Goal: Transaction & Acquisition: Purchase product/service

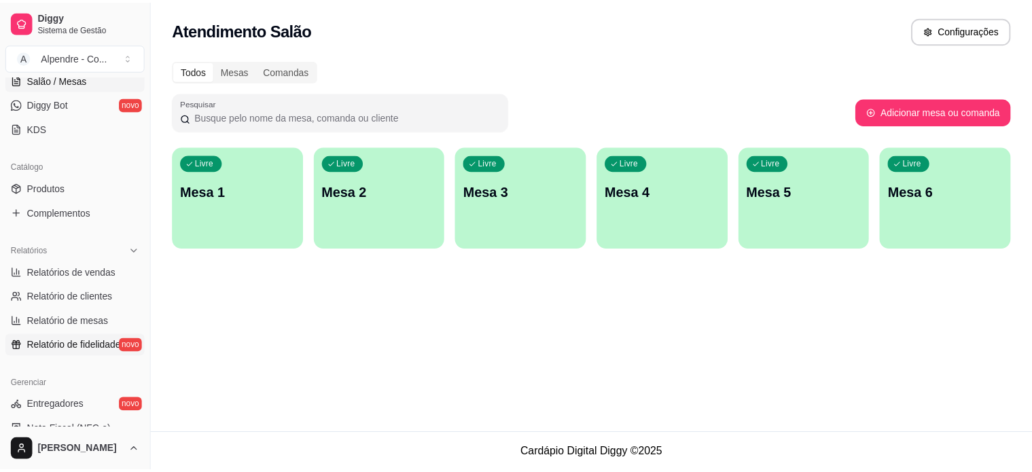
scroll to position [272, 0]
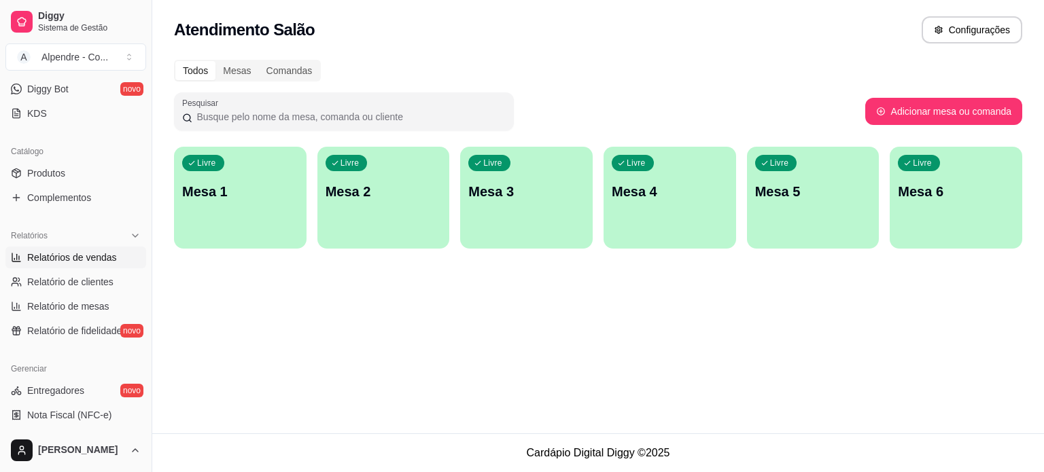
click at [95, 262] on span "Relatórios de vendas" at bounding box center [72, 258] width 90 height 14
select select "ALL"
select select "0"
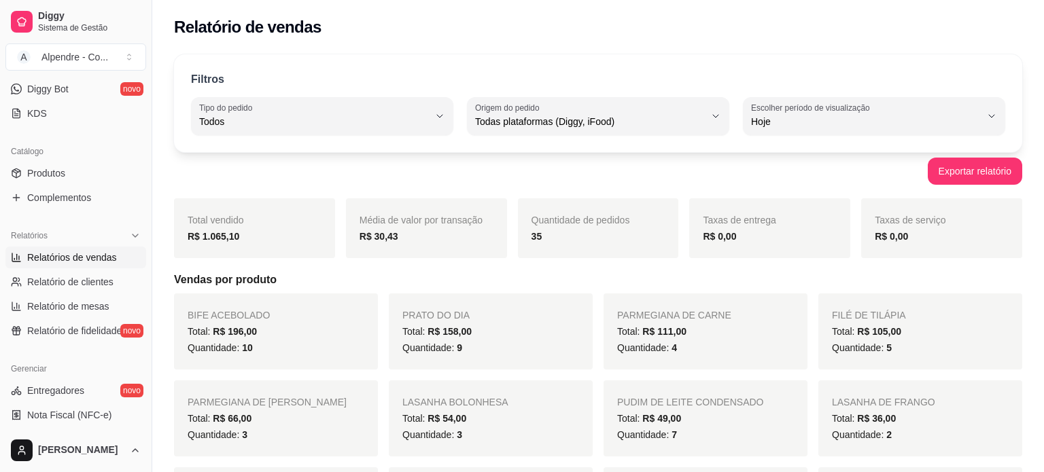
click at [779, 124] on span "Hoje" at bounding box center [866, 122] width 230 height 14
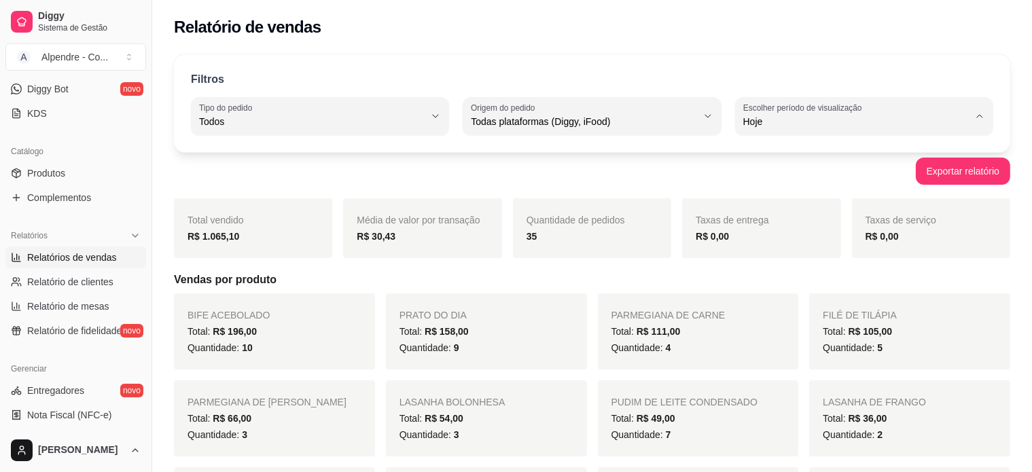
click at [760, 181] on span "Ontem" at bounding box center [858, 175] width 214 height 13
type input "1"
select select "1"
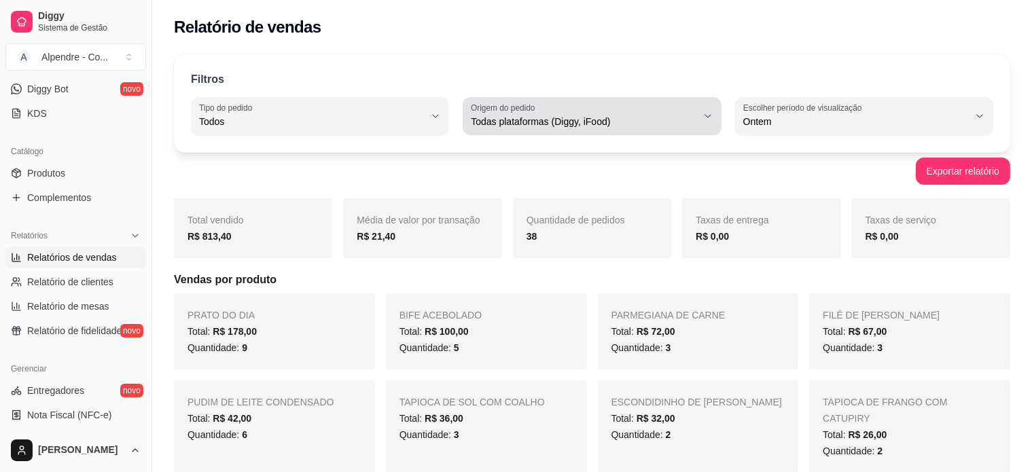
click at [561, 118] on span "Todas plataformas (Diggy, iFood)" at bounding box center [584, 122] width 226 height 14
click at [501, 131] on button "Origem do pedido Todas plataformas (Diggy, iFood)" at bounding box center [592, 116] width 258 height 38
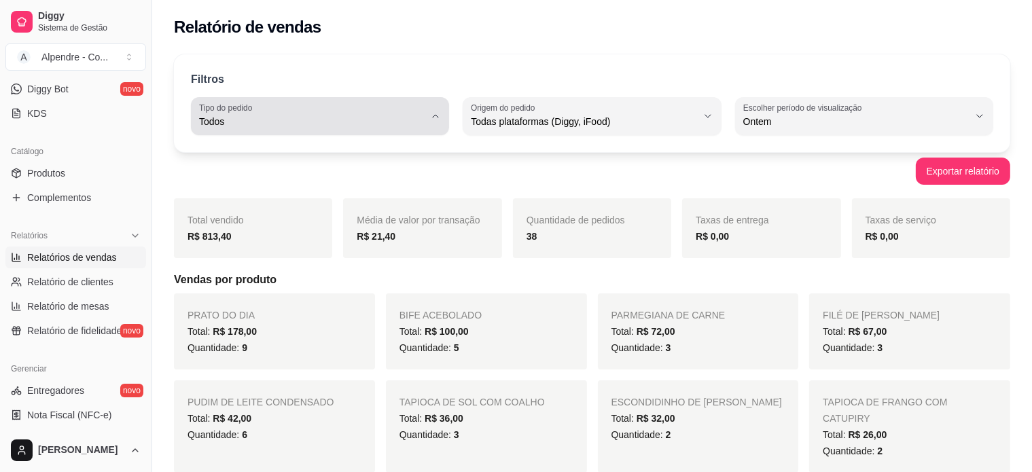
click at [338, 131] on button "Tipo do pedido Todos" at bounding box center [320, 116] width 258 height 38
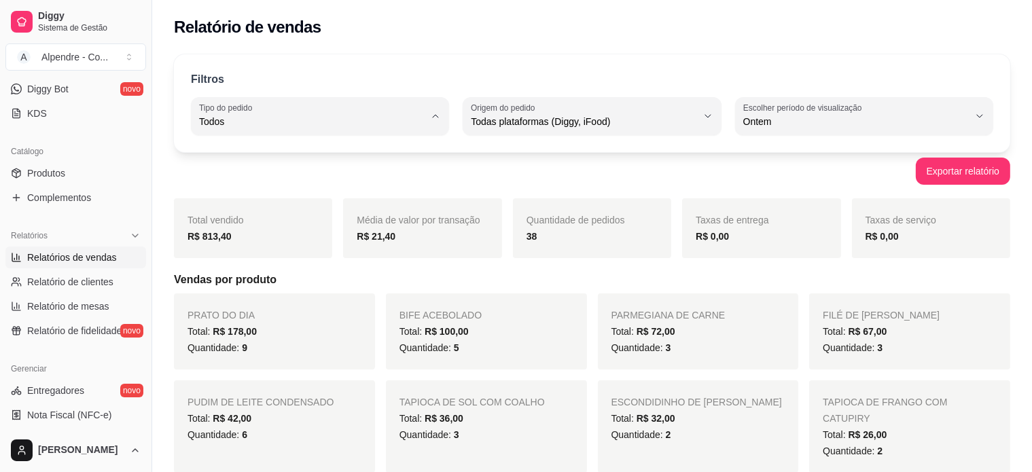
click at [255, 172] on span "Entrega" at bounding box center [314, 175] width 214 height 13
type input "DELIVERY"
select select "DELIVERY"
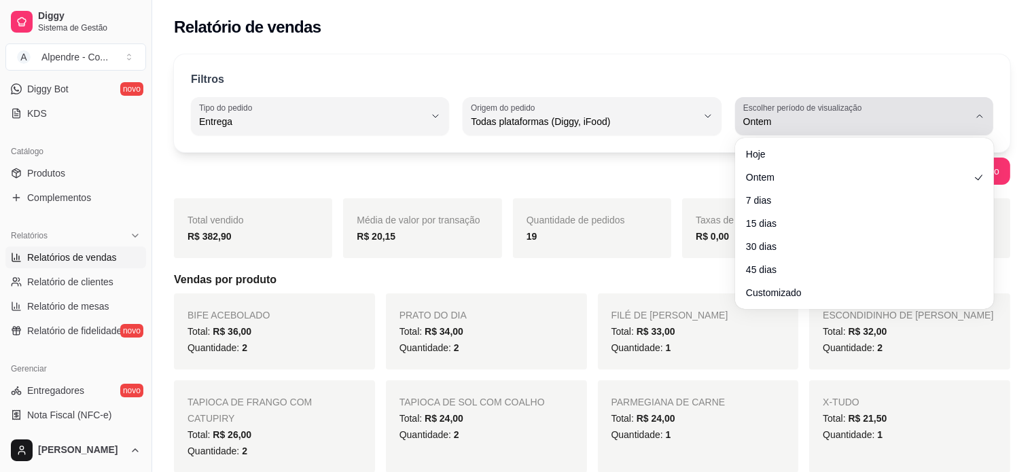
click at [777, 120] on span "Ontem" at bounding box center [856, 122] width 226 height 14
click at [777, 121] on span "Ontem" at bounding box center [856, 122] width 226 height 14
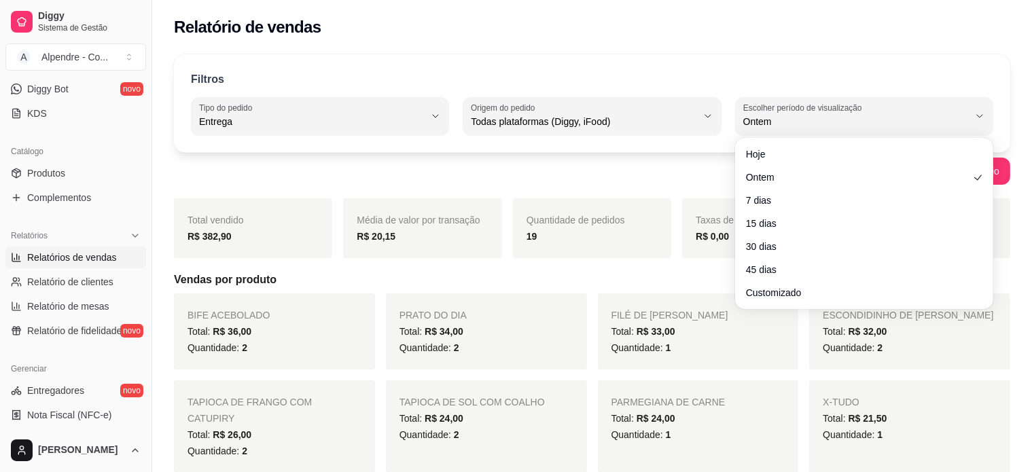
click at [780, 72] on div "Filtros" at bounding box center [592, 80] width 802 height 18
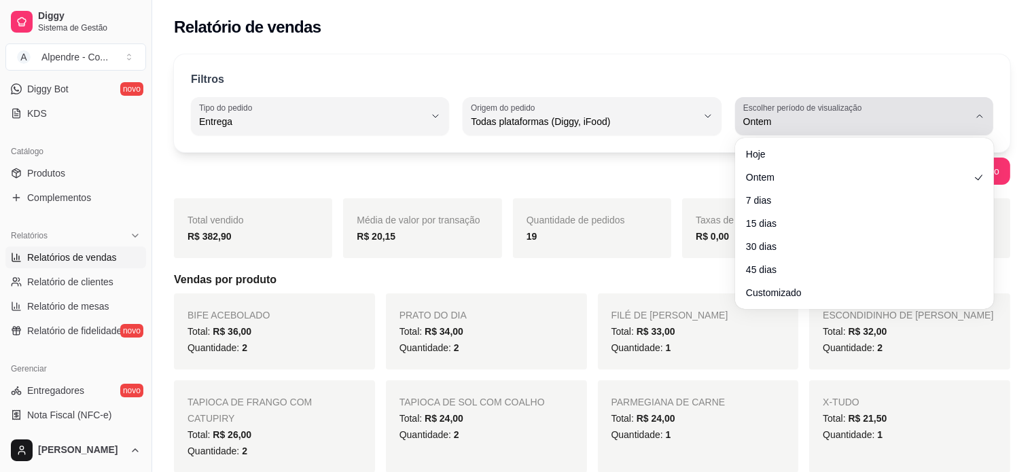
click at [798, 135] on button "Escolher período de visualização Ontem" at bounding box center [864, 116] width 258 height 38
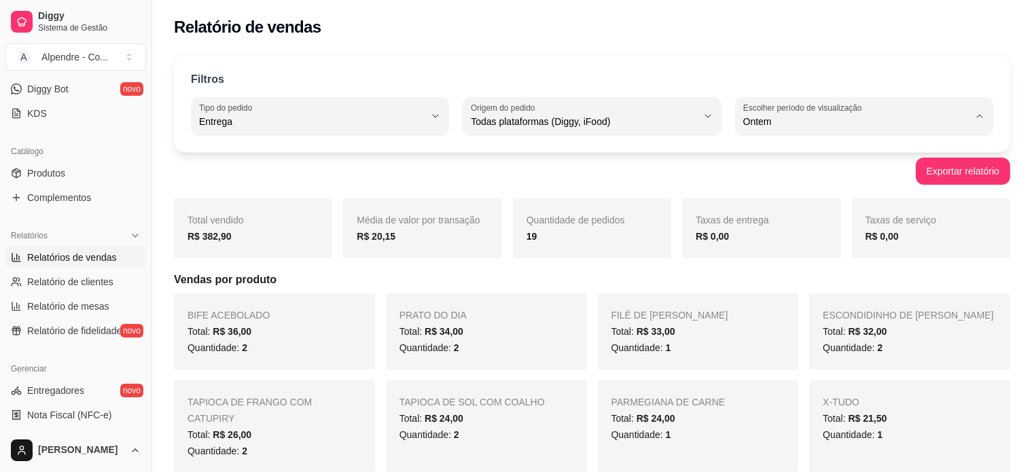
click at [789, 152] on span "Hoje" at bounding box center [858, 153] width 214 height 13
type input "0"
select select "0"
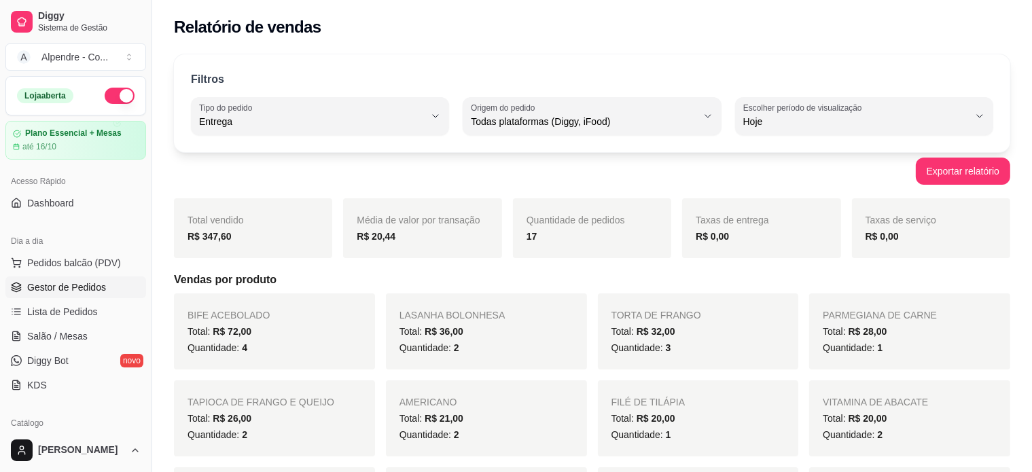
click at [60, 287] on span "Gestor de Pedidos" at bounding box center [66, 288] width 79 height 14
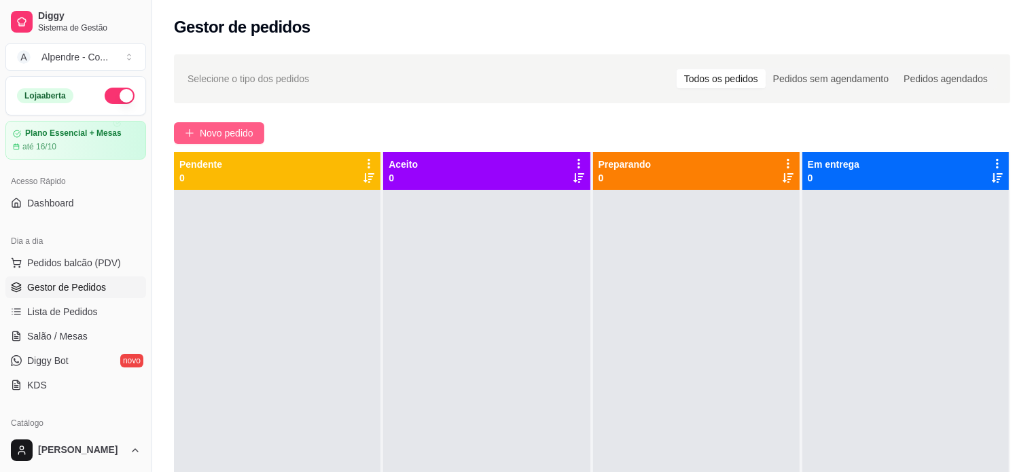
click at [219, 139] on span "Novo pedido" at bounding box center [227, 133] width 54 height 15
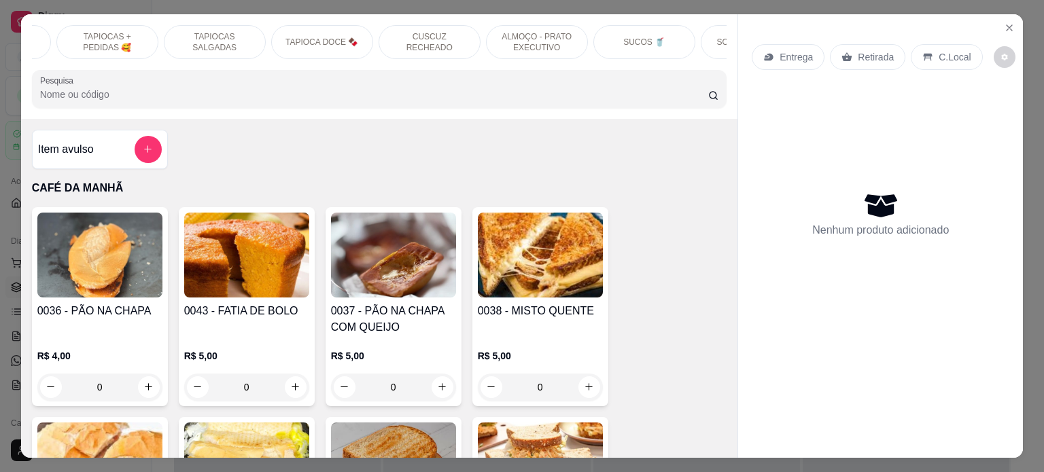
scroll to position [0, 264]
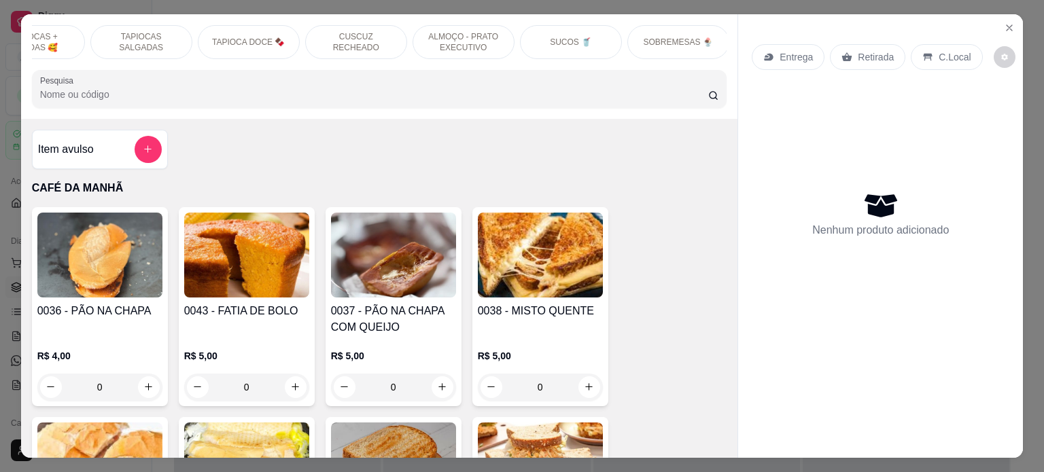
click at [568, 37] on p "SUCOS 🥤" at bounding box center [570, 42] width 41 height 11
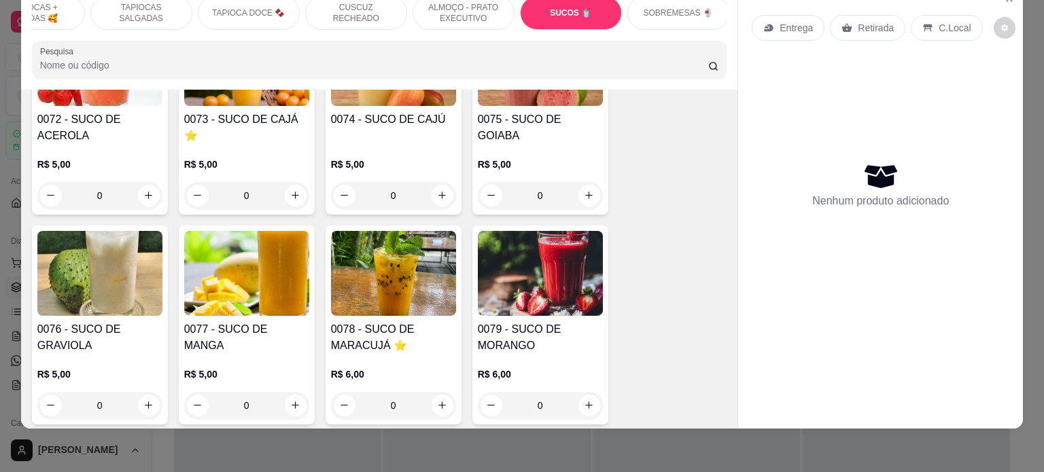
scroll to position [3569, 0]
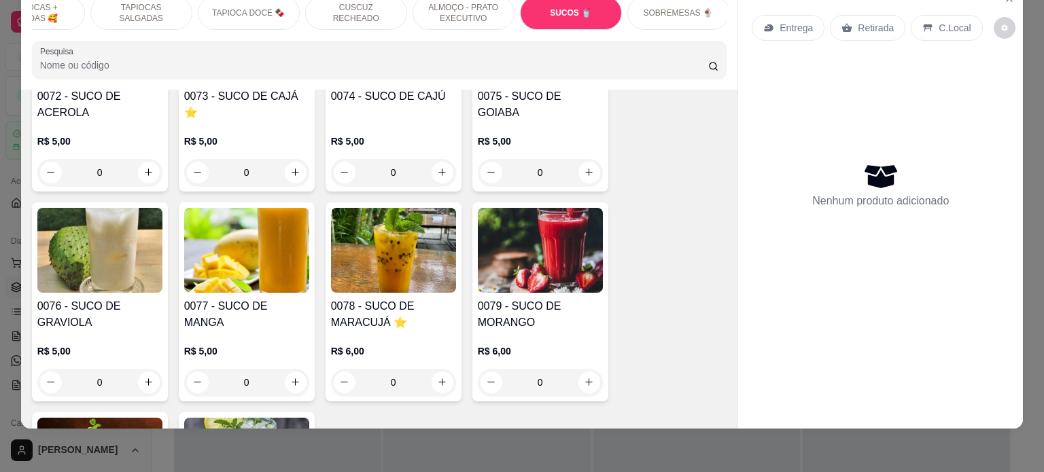
click at [141, 380] on div "0" at bounding box center [99, 382] width 125 height 27
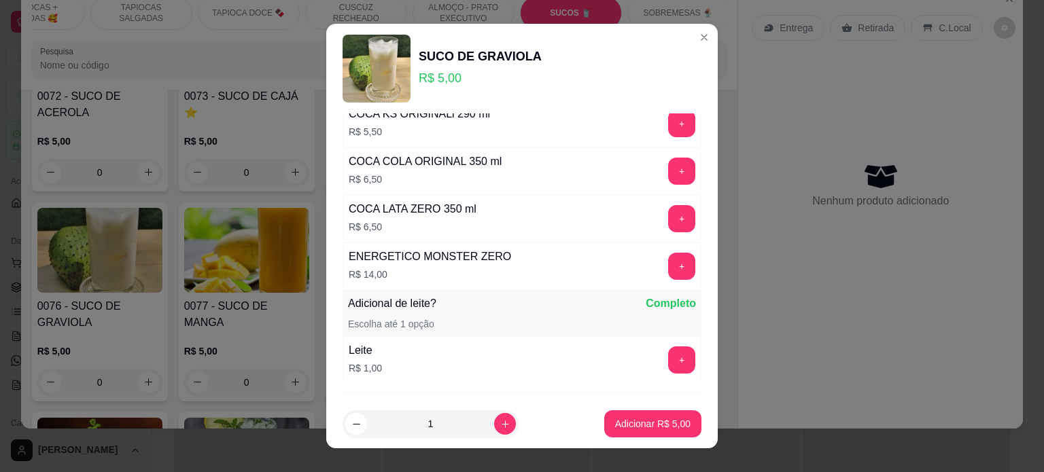
scroll to position [544, 0]
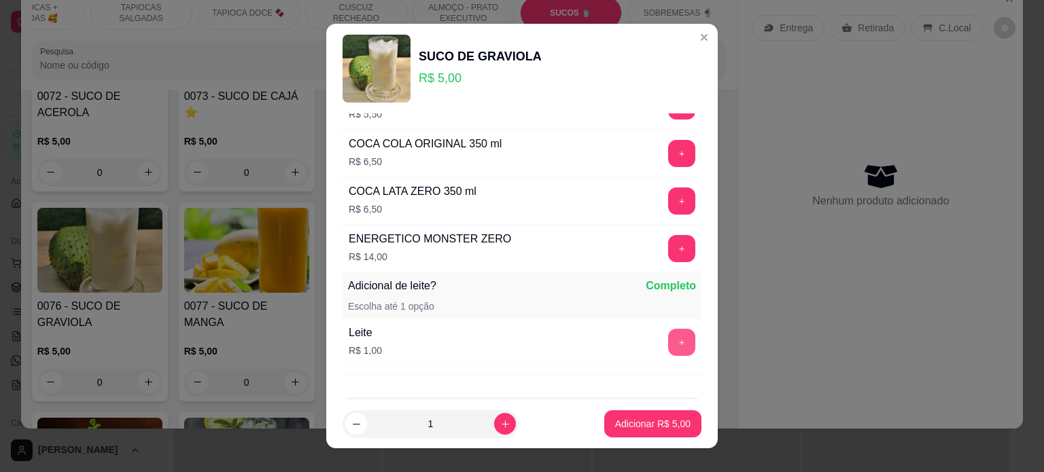
click at [668, 337] on button "+" at bounding box center [681, 342] width 27 height 27
click at [650, 424] on p "Adicionar R$ 6,00" at bounding box center [652, 424] width 75 height 14
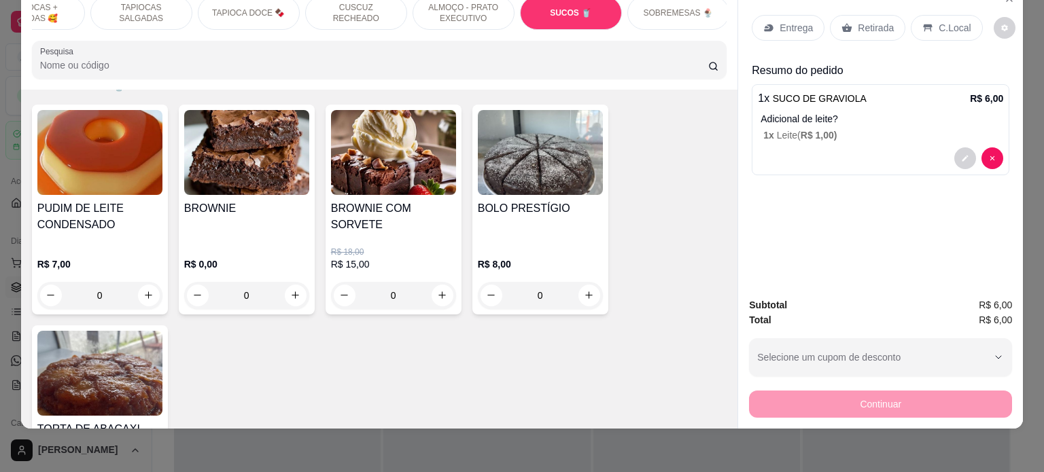
scroll to position [4112, 0]
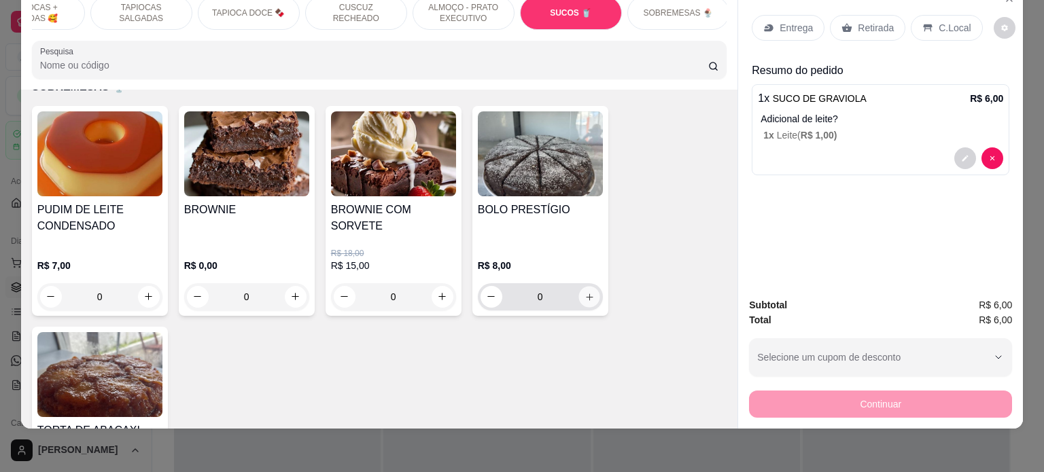
click at [584, 292] on icon "increase-product-quantity" at bounding box center [589, 297] width 10 height 10
type input "1"
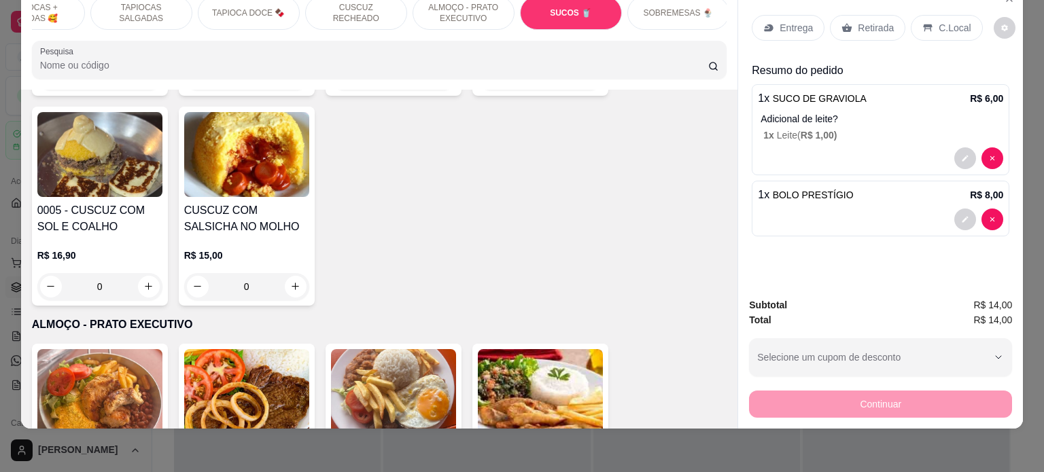
scroll to position [0, 0]
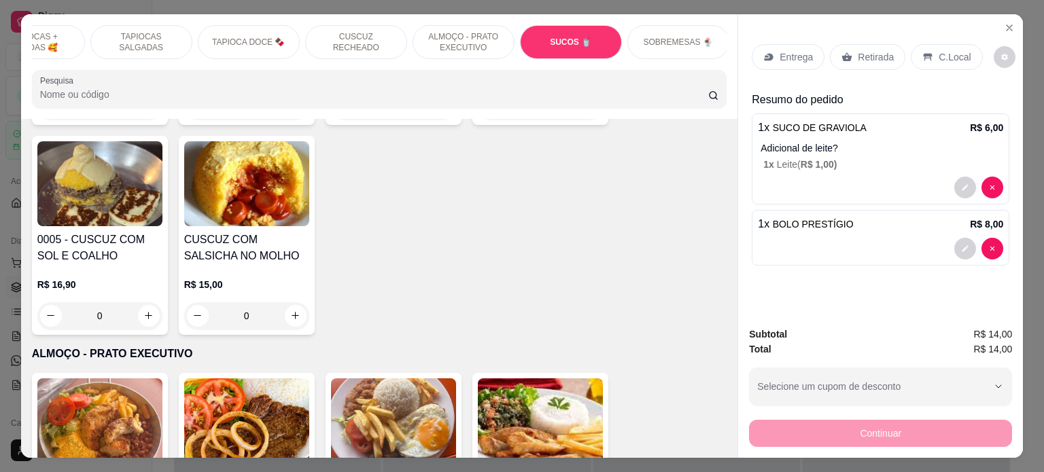
click at [440, 37] on p "ALMOÇO - PRATO EXECUTIVO" at bounding box center [463, 42] width 79 height 22
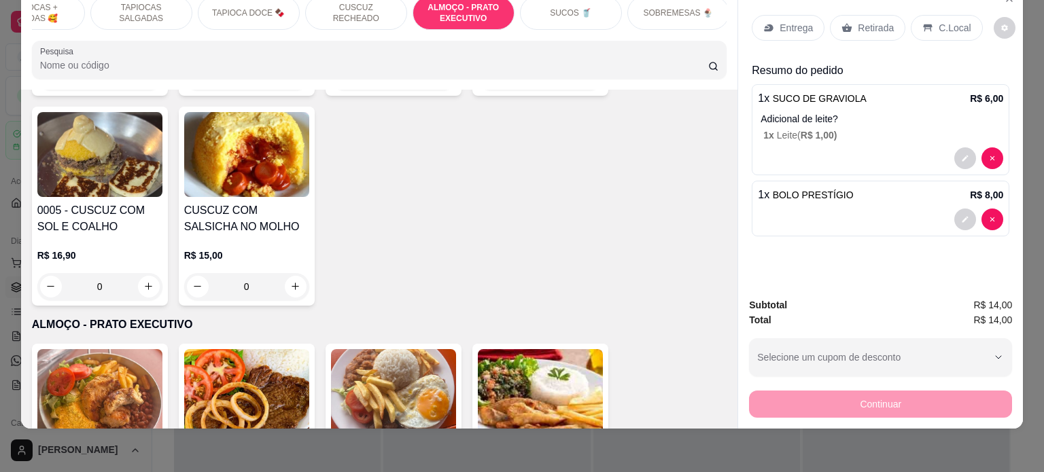
scroll to position [2776, 0]
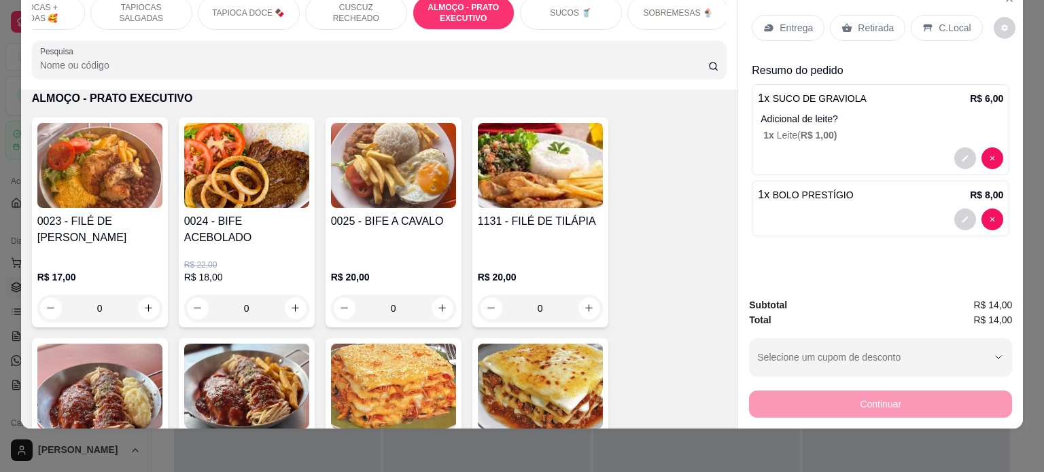
click at [292, 295] on div "0" at bounding box center [246, 308] width 125 height 27
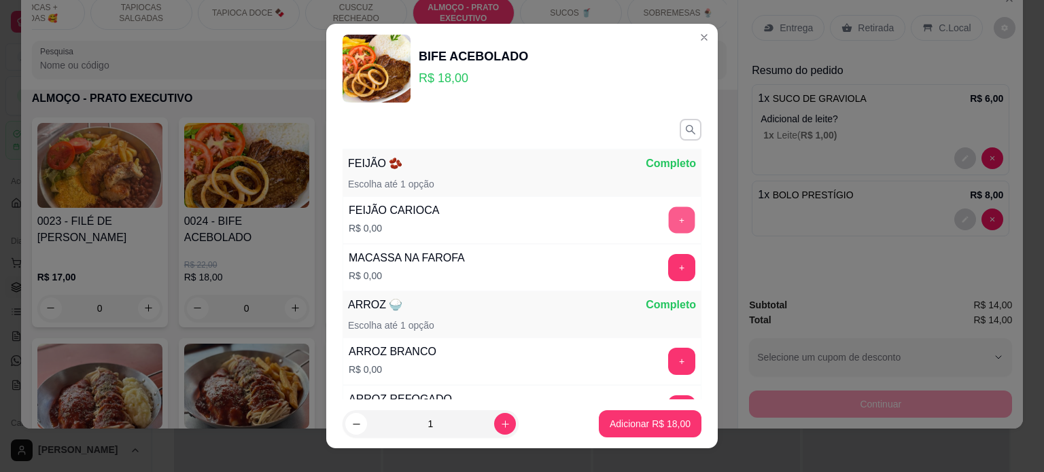
click at [669, 220] on button "+" at bounding box center [682, 220] width 27 height 27
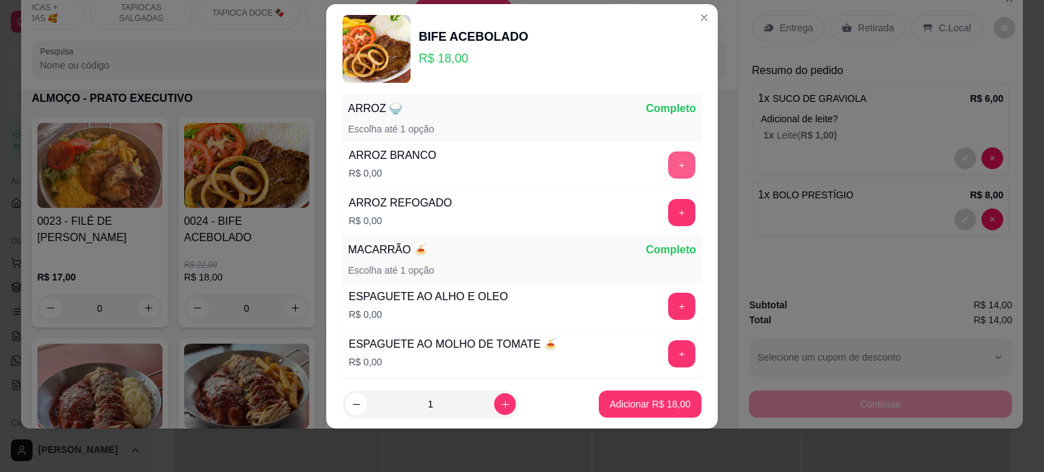
click at [668, 172] on button "+" at bounding box center [681, 165] width 27 height 27
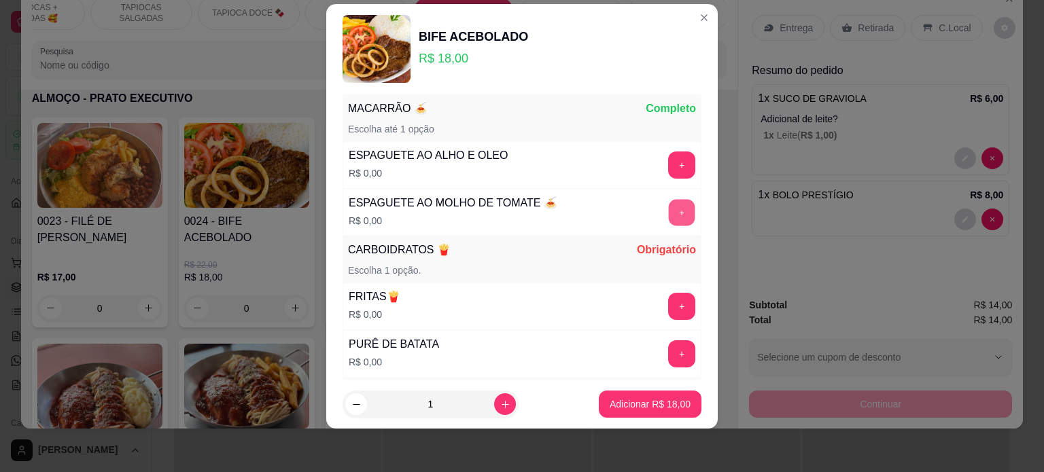
click at [669, 213] on button "+" at bounding box center [682, 212] width 27 height 27
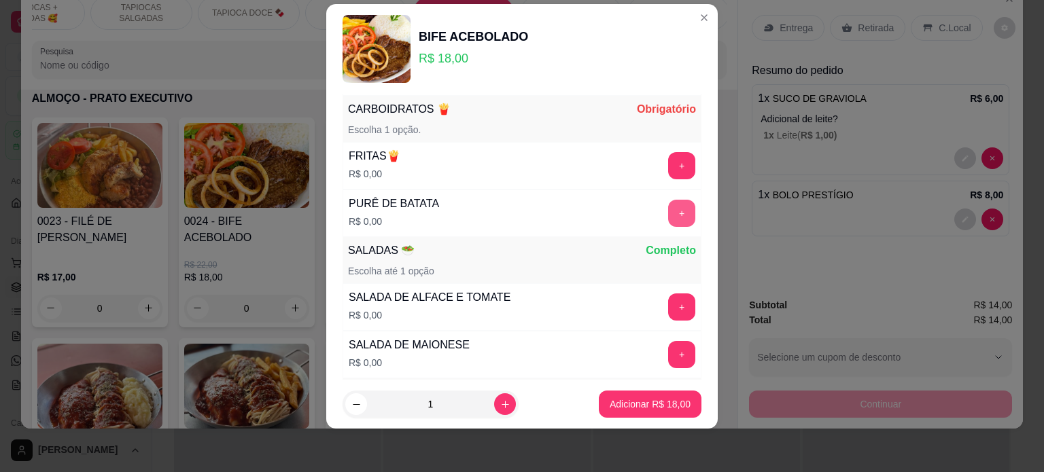
click at [668, 221] on button "+" at bounding box center [681, 213] width 27 height 27
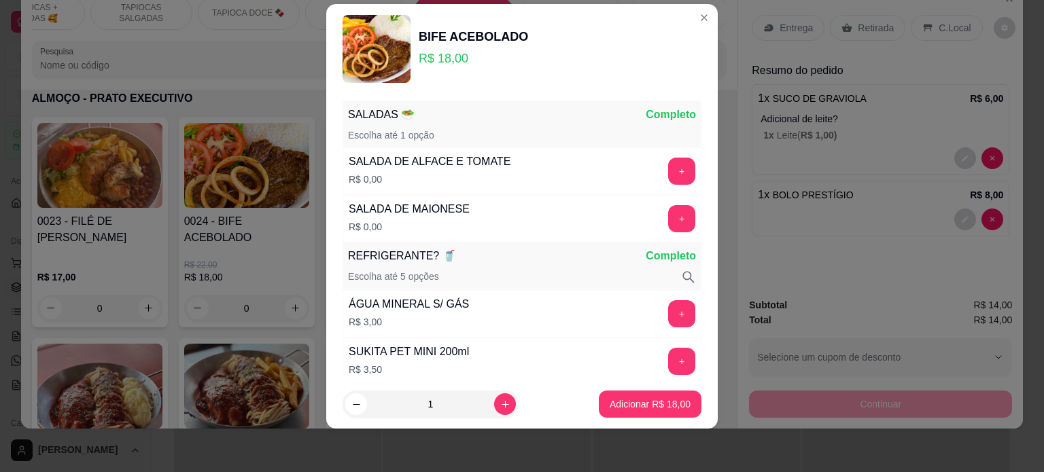
scroll to position [599, 0]
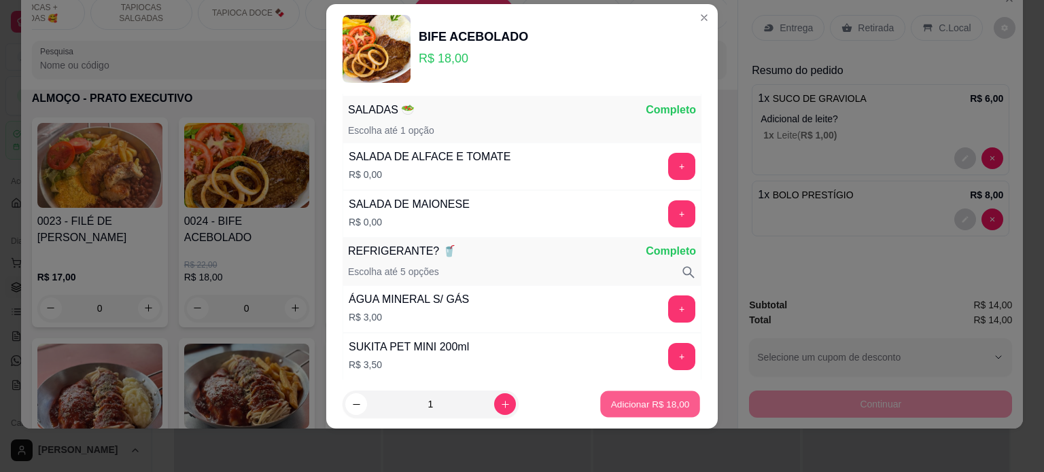
click at [636, 403] on p "Adicionar R$ 18,00" at bounding box center [650, 404] width 79 height 13
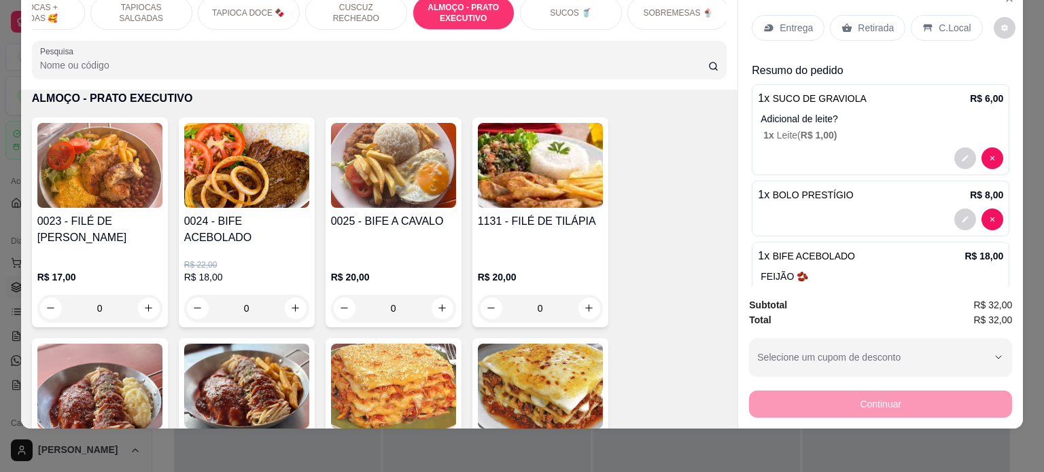
click at [938, 21] on p "C.Local" at bounding box center [954, 28] width 32 height 14
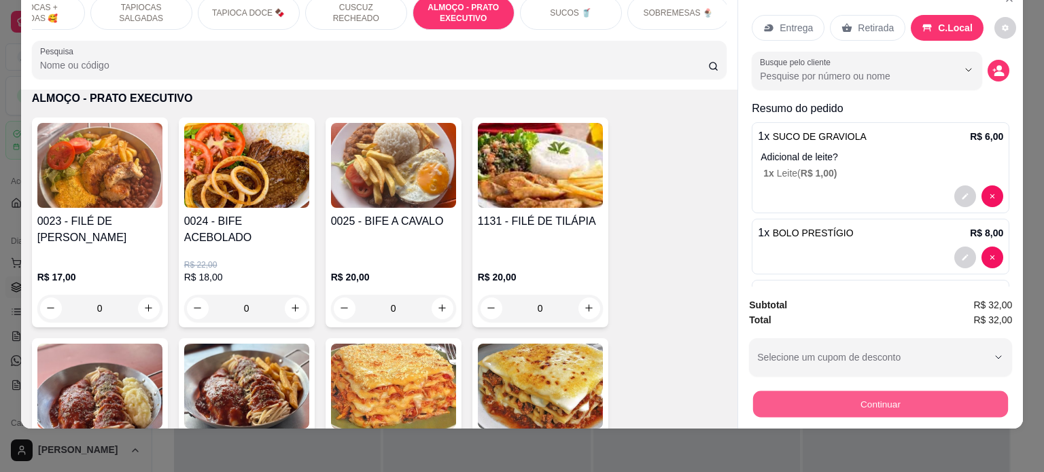
click at [834, 391] on button "Continuar" at bounding box center [880, 404] width 255 height 27
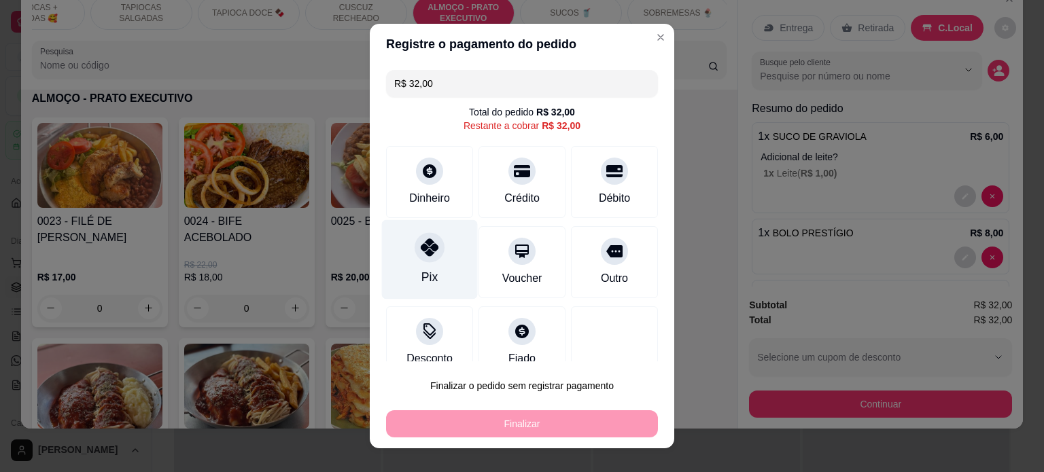
click at [435, 262] on div "Pix" at bounding box center [430, 259] width 96 height 80
type input "R$ 0,00"
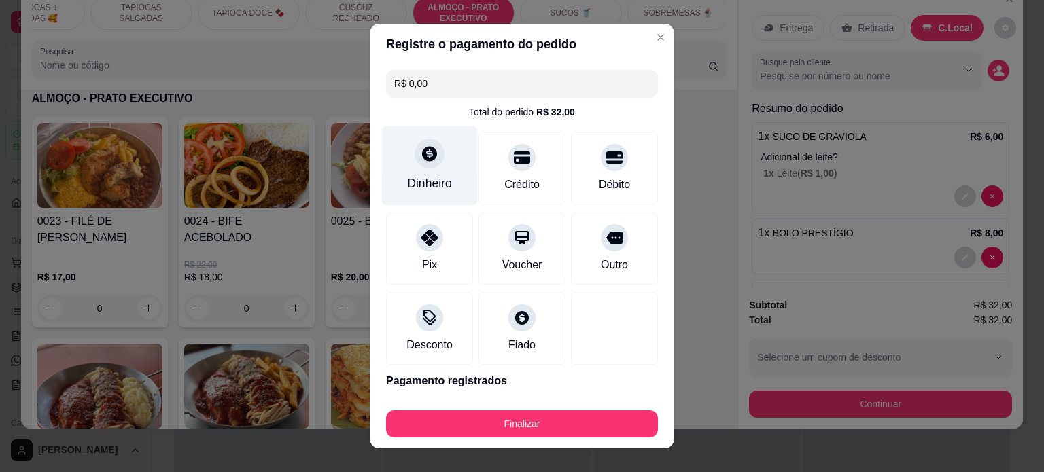
click at [405, 169] on div "Dinheiro" at bounding box center [430, 166] width 96 height 80
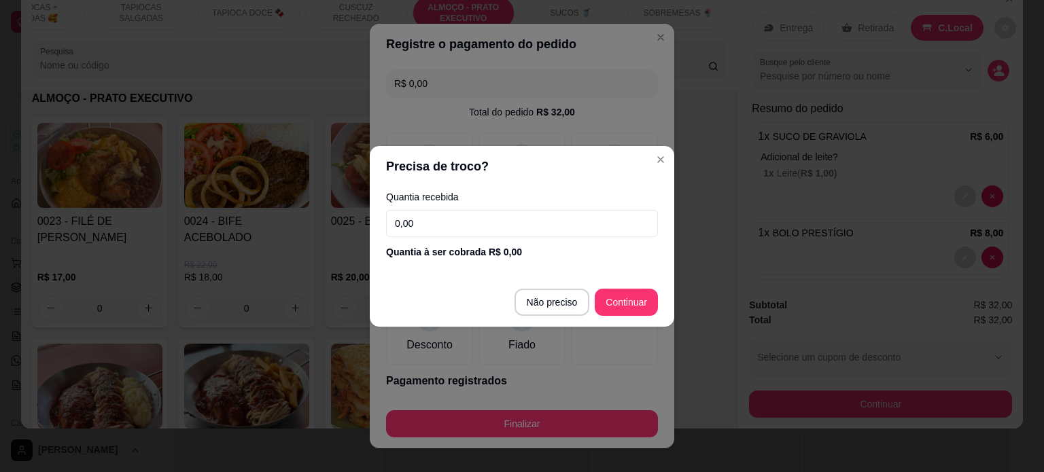
click at [547, 317] on footer "Não preciso Continuar" at bounding box center [522, 302] width 304 height 49
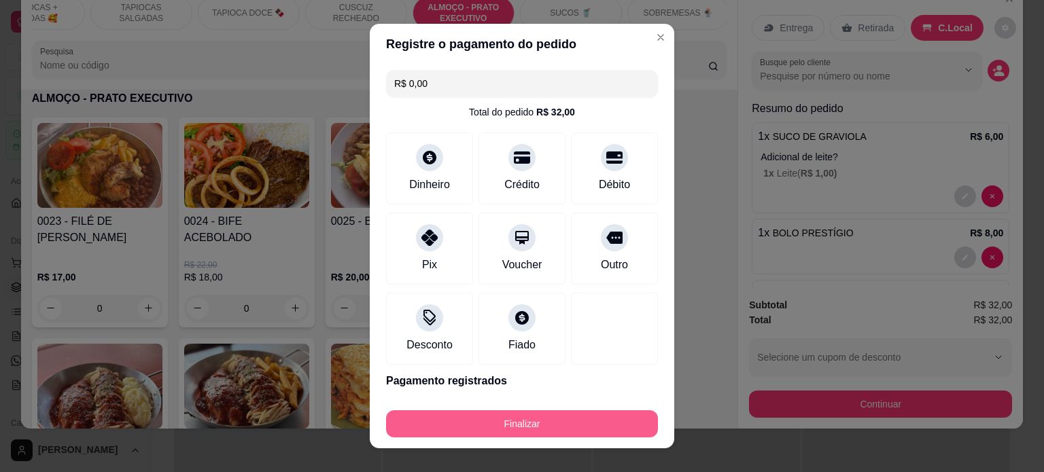
click at [549, 425] on button "Finalizar" at bounding box center [522, 423] width 272 height 27
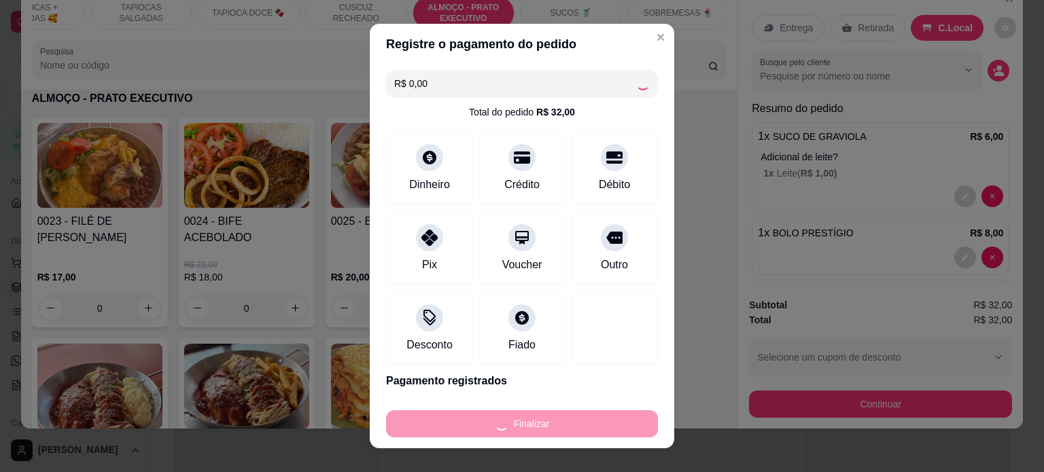
type input "0"
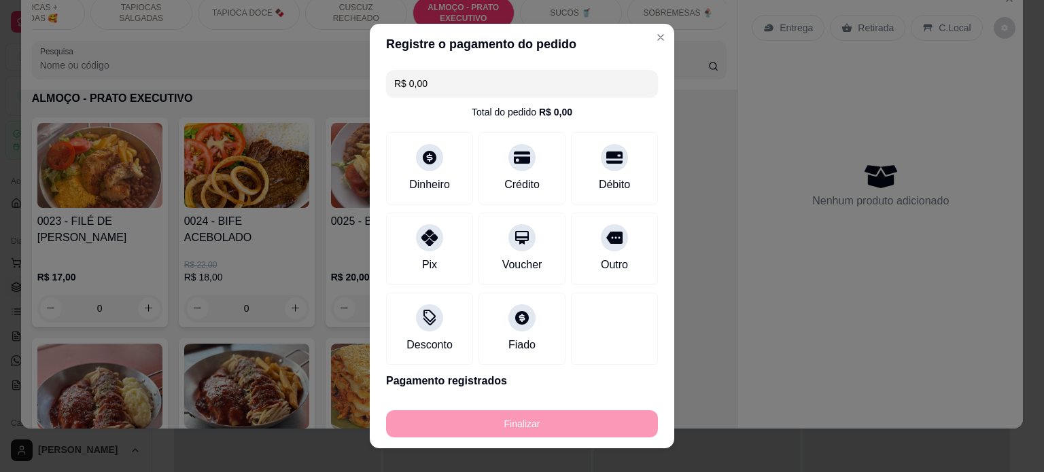
type input "-R$ 32,00"
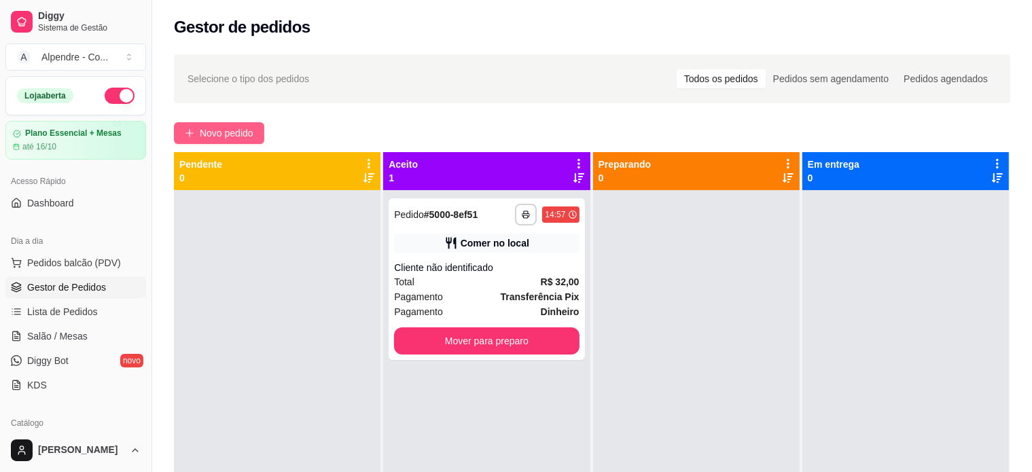
click at [235, 133] on span "Novo pedido" at bounding box center [227, 133] width 54 height 15
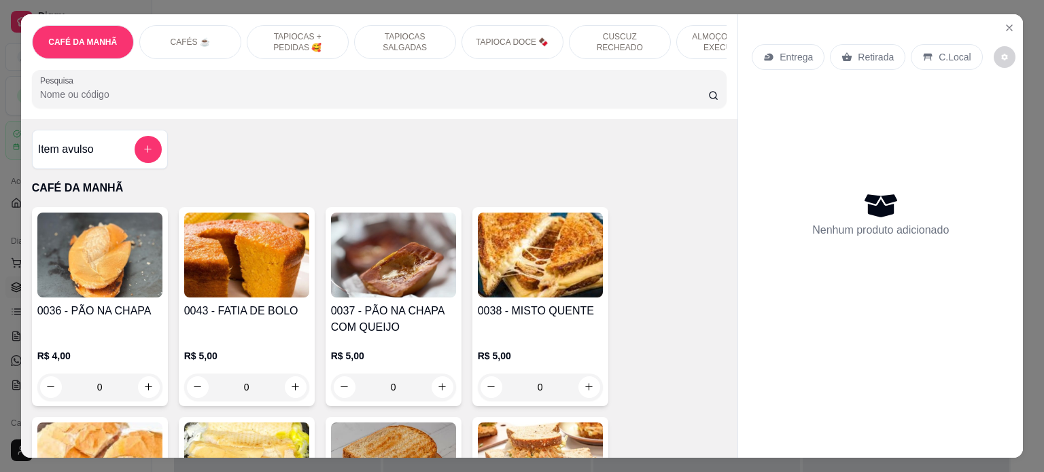
click at [708, 33] on p "ALMOÇO - PRATO EXECUTIVO" at bounding box center [727, 42] width 79 height 22
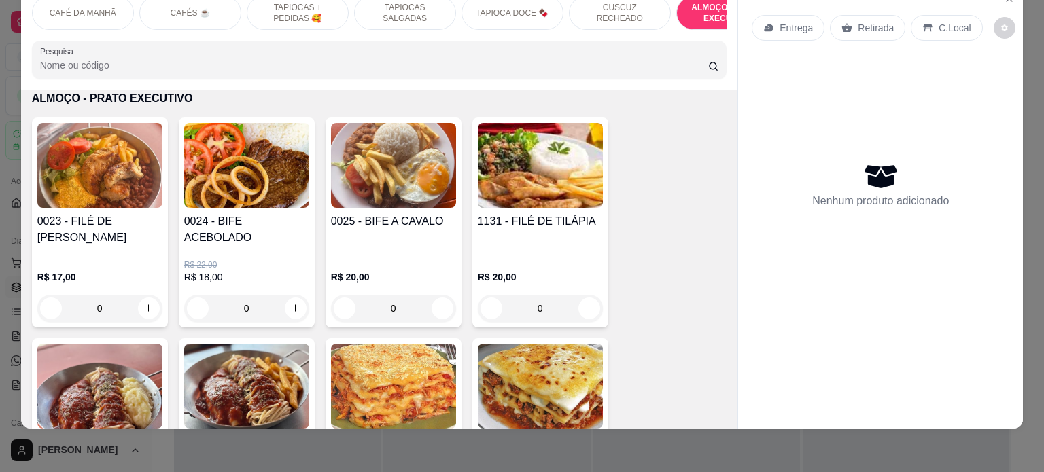
click at [582, 295] on div "0" at bounding box center [540, 308] width 125 height 27
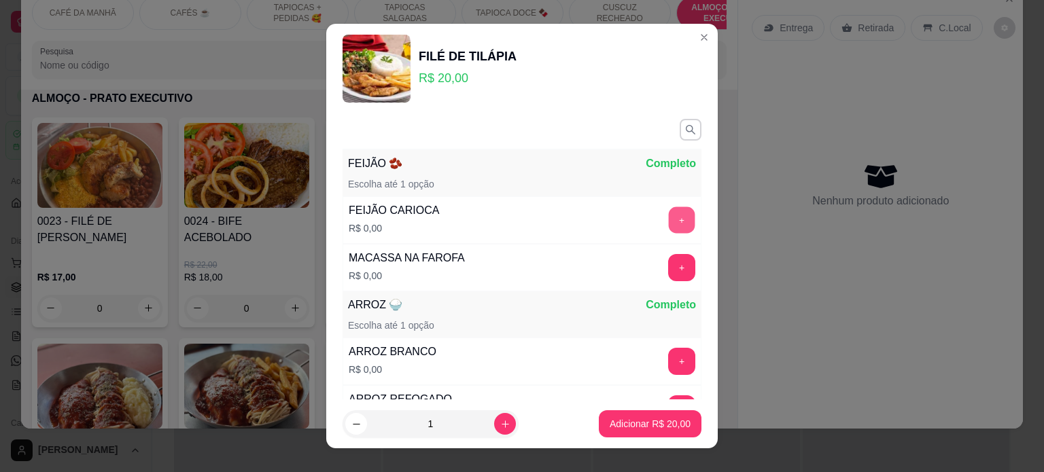
click at [669, 222] on button "+" at bounding box center [682, 220] width 27 height 27
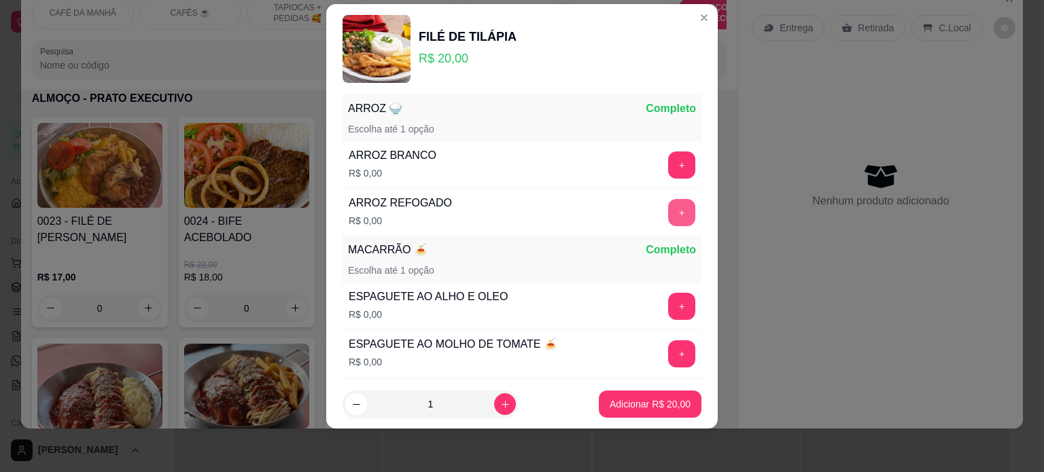
click at [668, 215] on button "+" at bounding box center [681, 212] width 27 height 27
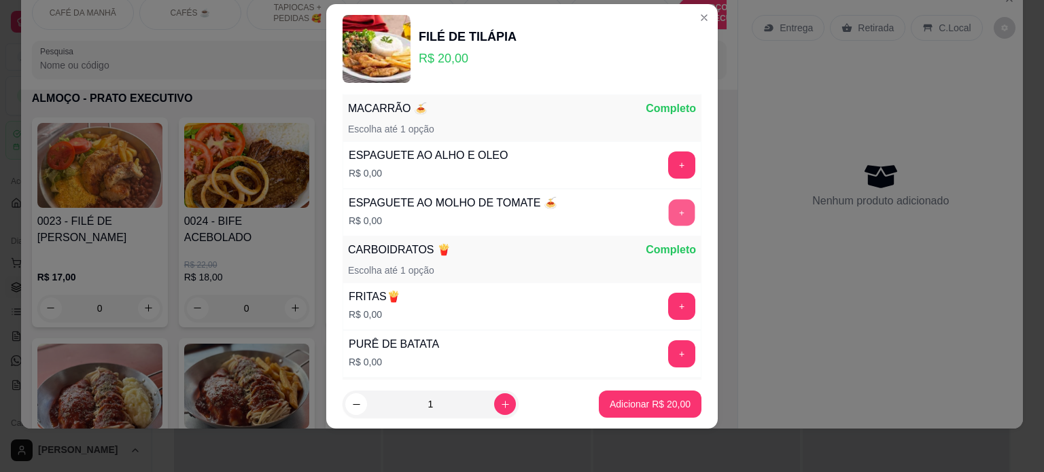
click at [669, 215] on button "+" at bounding box center [682, 212] width 27 height 27
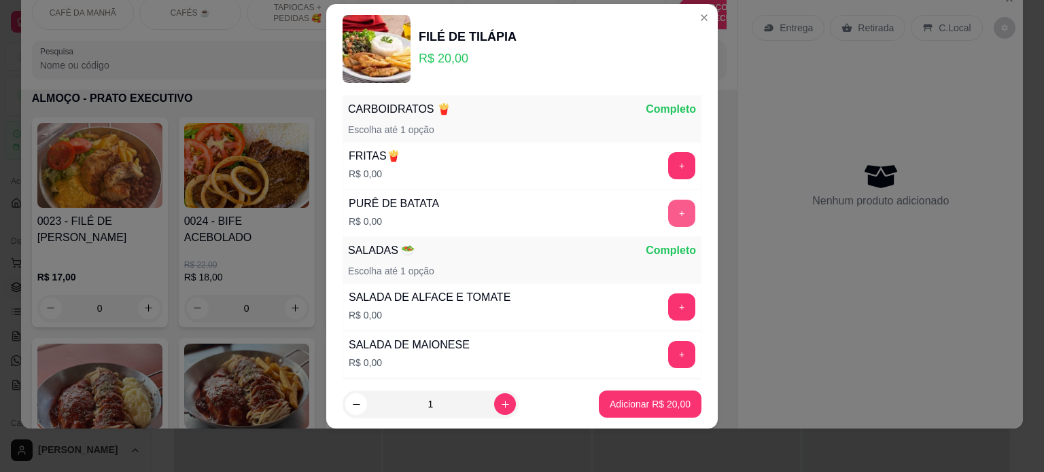
click at [668, 215] on button "+" at bounding box center [681, 213] width 27 height 27
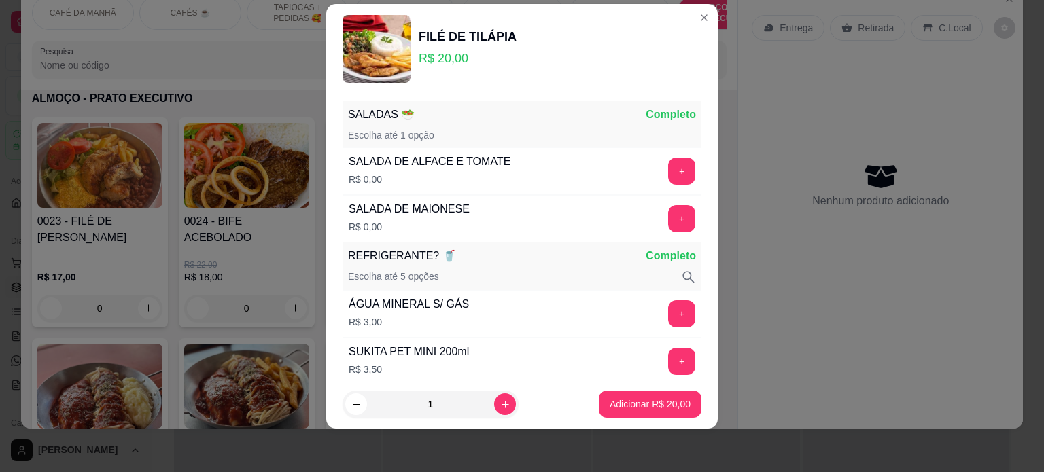
scroll to position [599, 0]
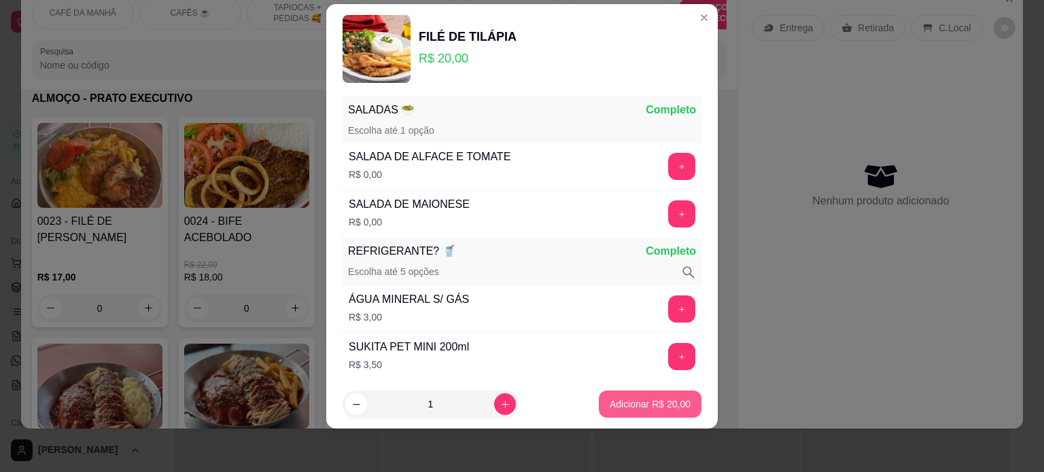
click at [654, 399] on p "Adicionar R$ 20,00" at bounding box center [650, 405] width 81 height 14
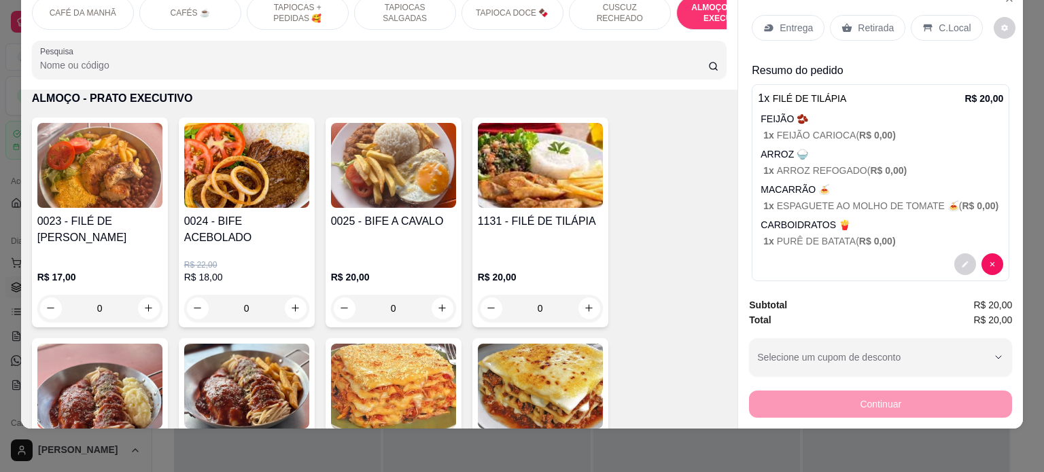
click at [590, 295] on div "0" at bounding box center [540, 308] width 125 height 27
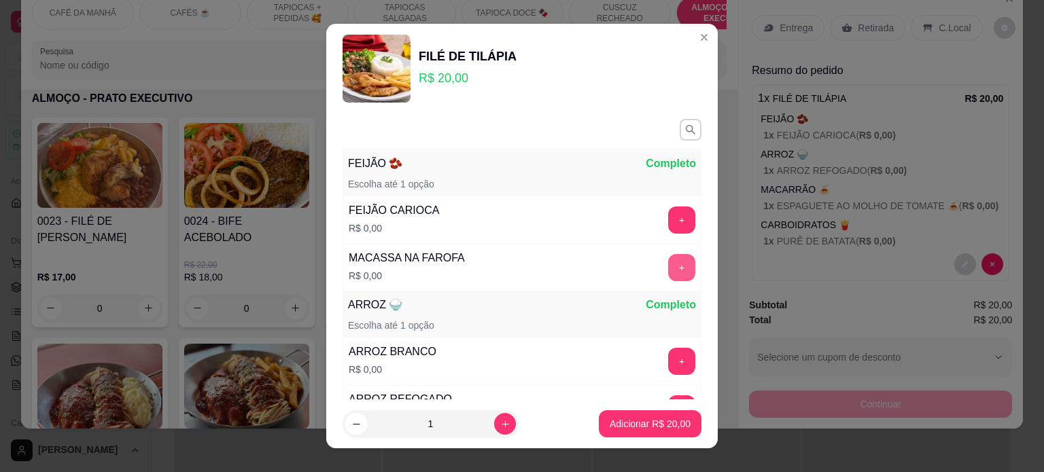
click at [668, 265] on button "+" at bounding box center [681, 267] width 27 height 27
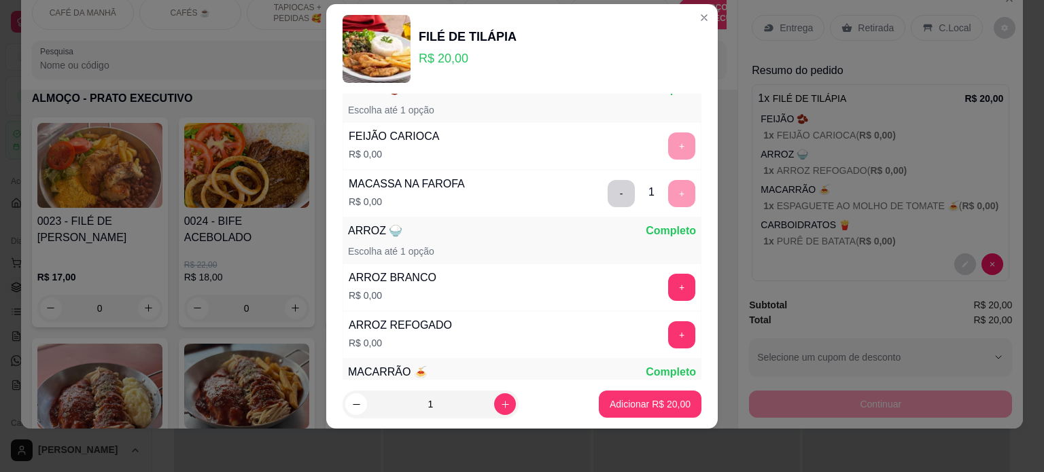
scroll to position [177, 0]
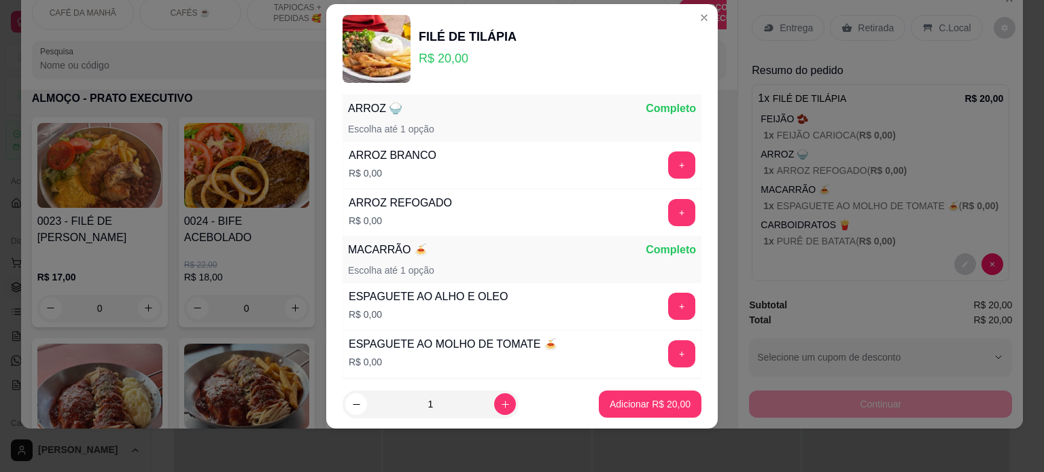
click at [654, 265] on div "MACARRÃO 🍝 Completo Escolha até 1 opção" at bounding box center [521, 259] width 359 height 46
click at [668, 293] on button "+" at bounding box center [681, 306] width 27 height 27
click at [663, 193] on div "ARROZ REFOGADO R$ 0,00 +" at bounding box center [521, 213] width 359 height 48
click at [669, 217] on button "+" at bounding box center [682, 212] width 27 height 27
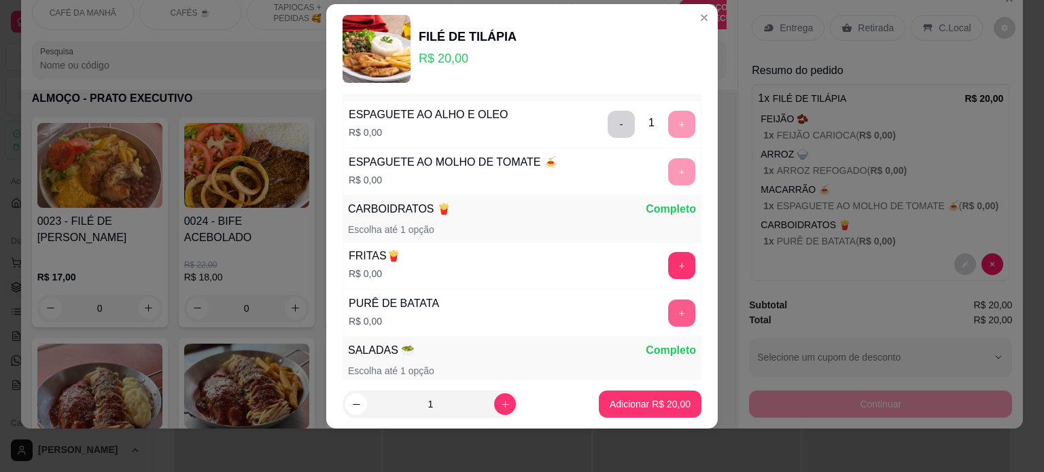
scroll to position [452, 0]
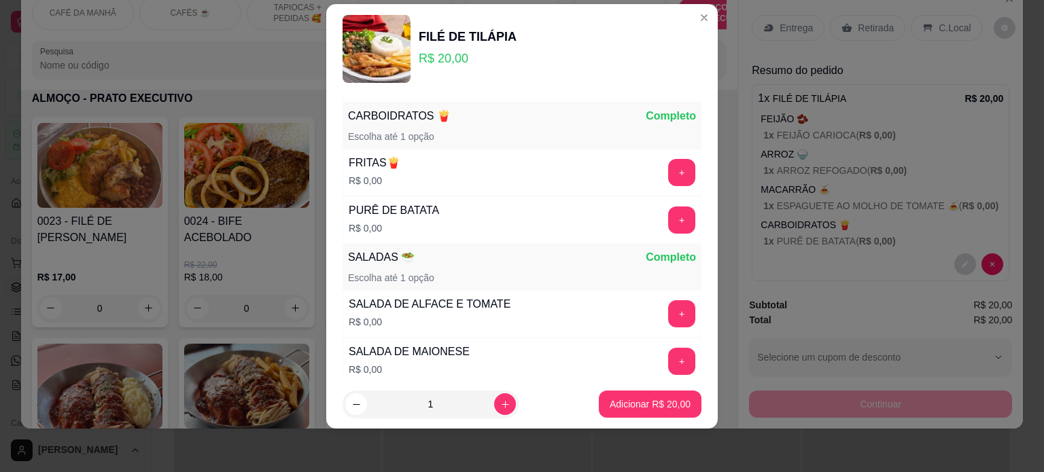
click at [668, 226] on button "+" at bounding box center [681, 220] width 27 height 27
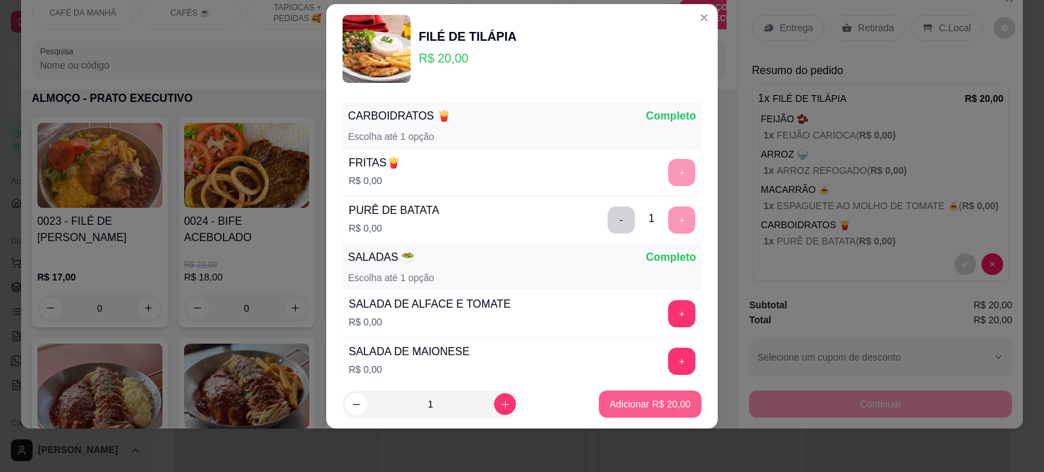
click at [647, 410] on p "Adicionar R$ 20,00" at bounding box center [650, 405] width 81 height 14
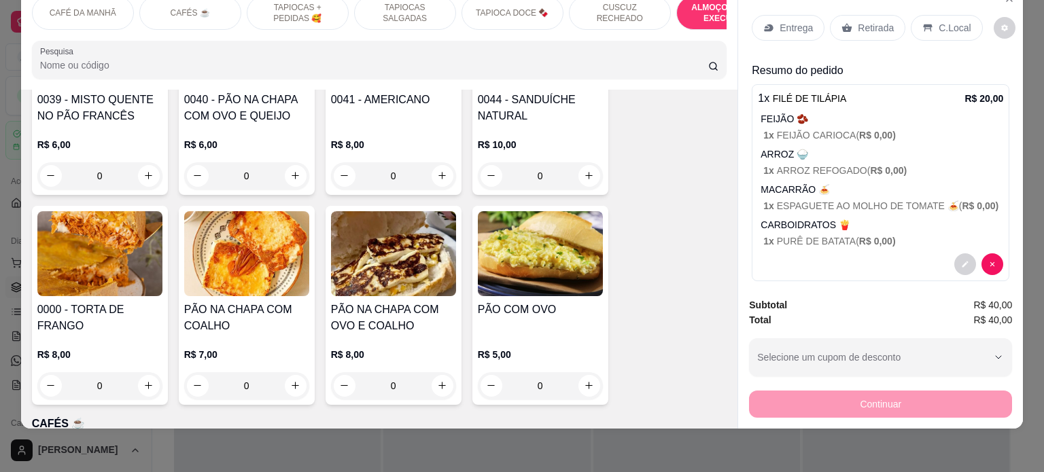
scroll to position [0, 0]
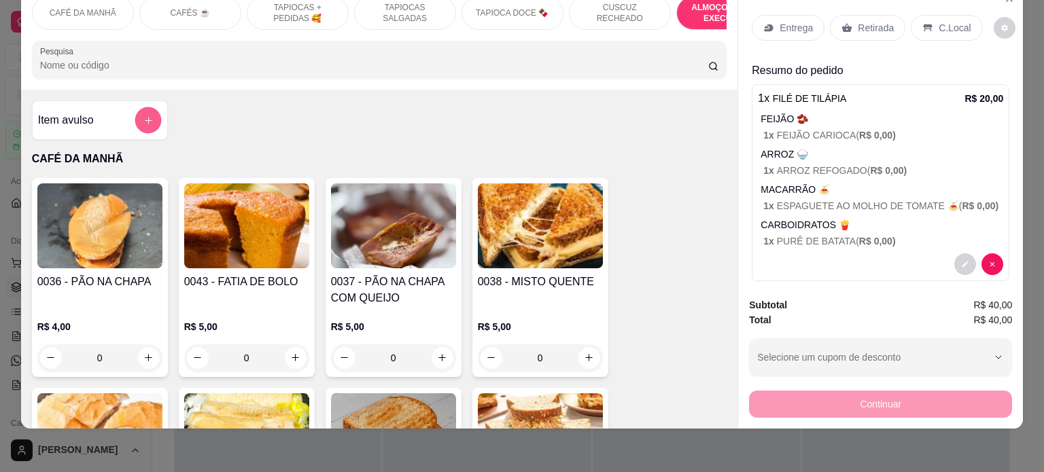
click at [149, 121] on button "add-separate-item" at bounding box center [148, 120] width 27 height 27
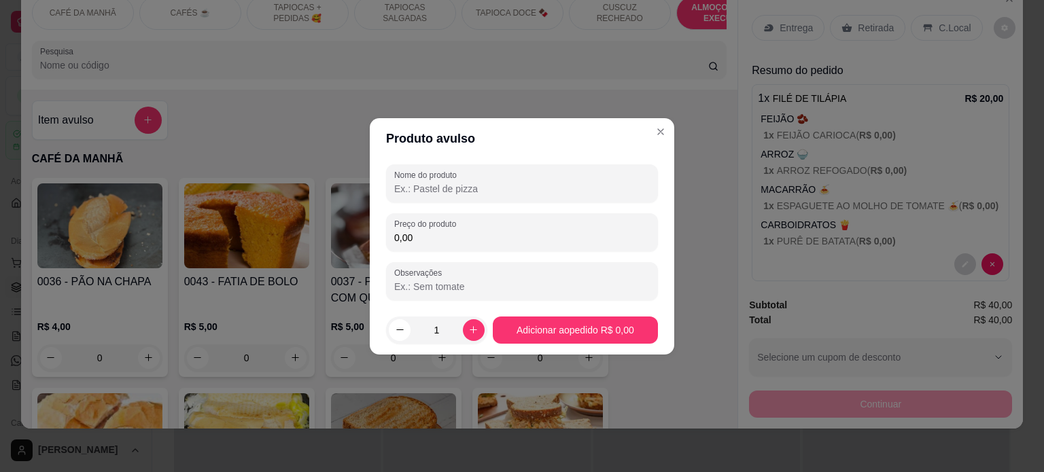
click at [433, 190] on input "Nome do produto" at bounding box center [521, 189] width 255 height 14
type input "JARRA DE [PERSON_NAME]"
click at [427, 241] on input "0,00" at bounding box center [521, 238] width 255 height 14
type input "12,00"
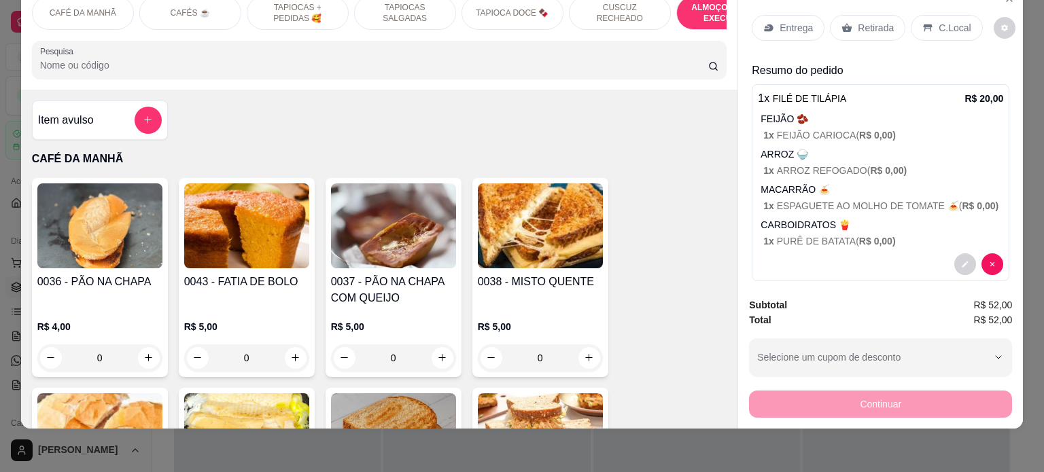
click at [900, 20] on div "Entrega Retirada C.Local" at bounding box center [867, 28] width 230 height 26
click at [928, 19] on div "C.Local" at bounding box center [946, 28] width 71 height 26
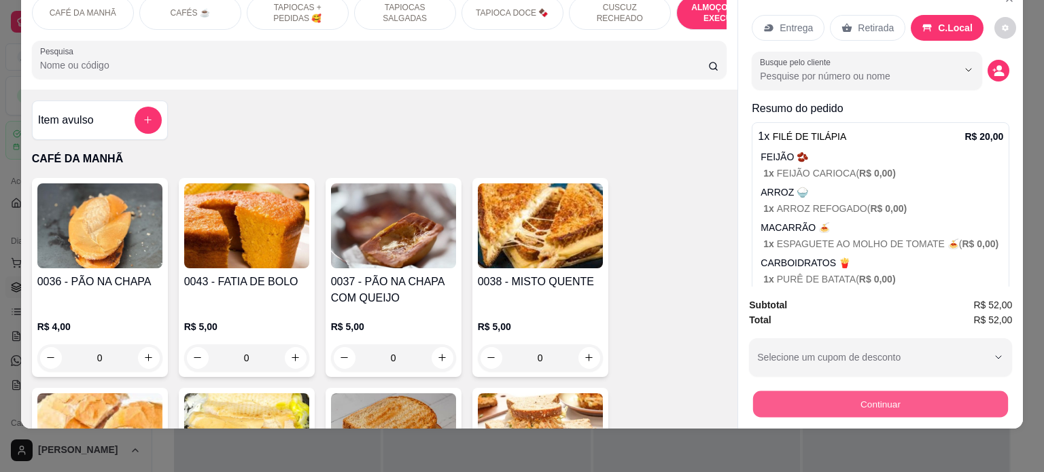
click at [848, 393] on button "Continuar" at bounding box center [880, 404] width 255 height 27
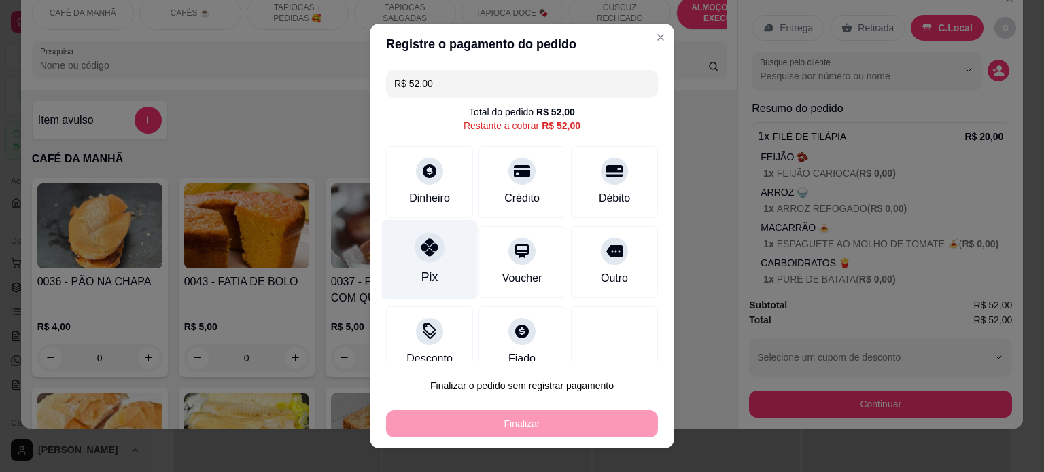
click at [412, 289] on div "Pix" at bounding box center [430, 259] width 96 height 80
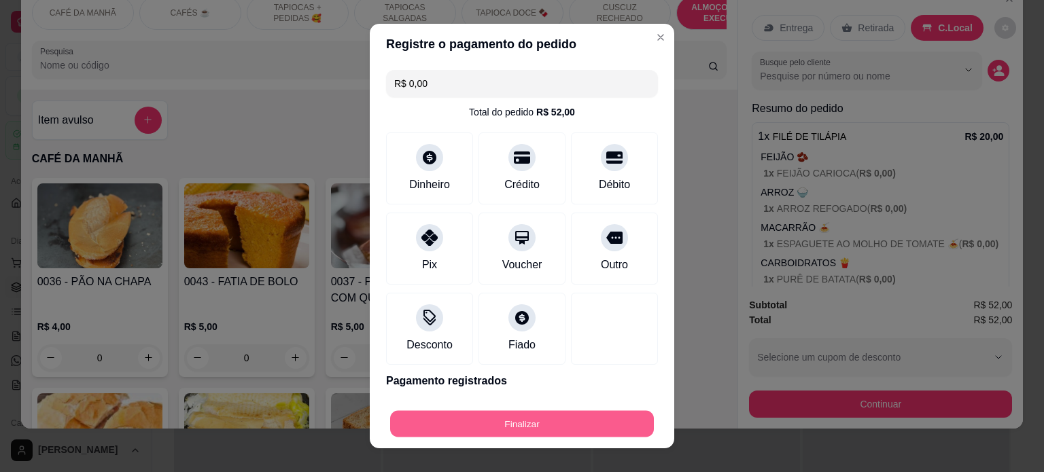
click at [527, 436] on button "Finalizar" at bounding box center [522, 424] width 264 height 27
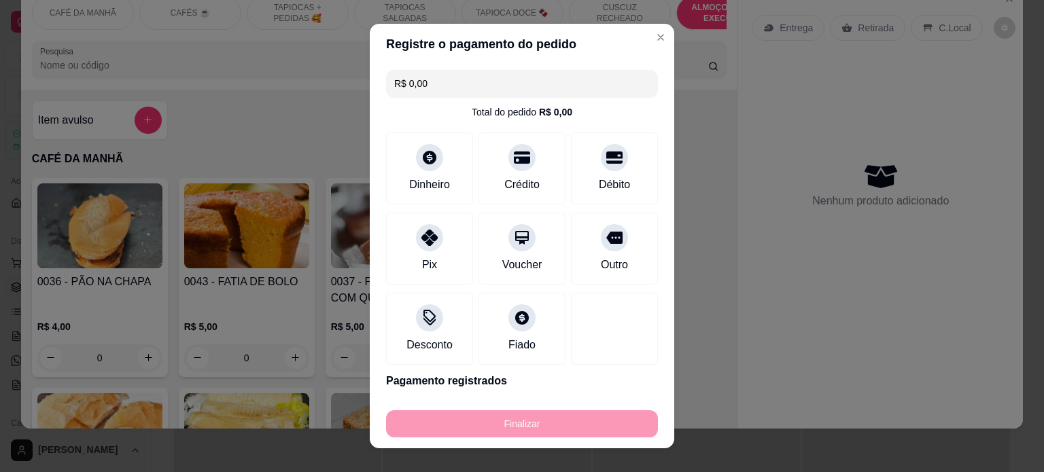
type input "-R$ 52,00"
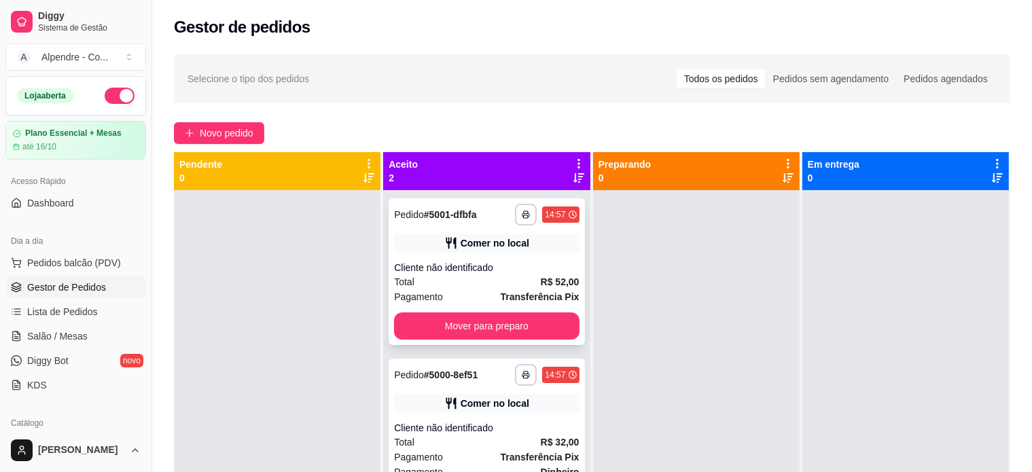
click at [467, 274] on div "Cliente não identificado" at bounding box center [486, 268] width 185 height 14
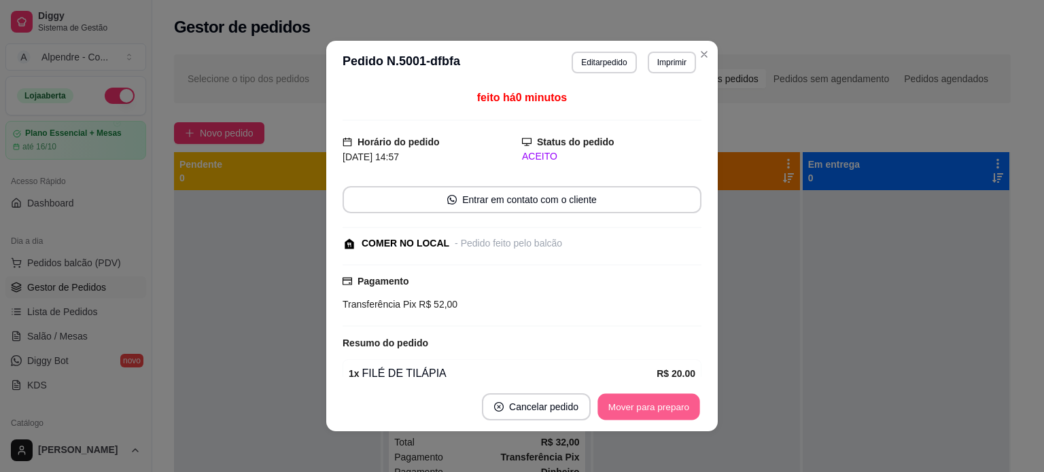
click at [629, 407] on button "Mover para preparo" at bounding box center [648, 407] width 102 height 27
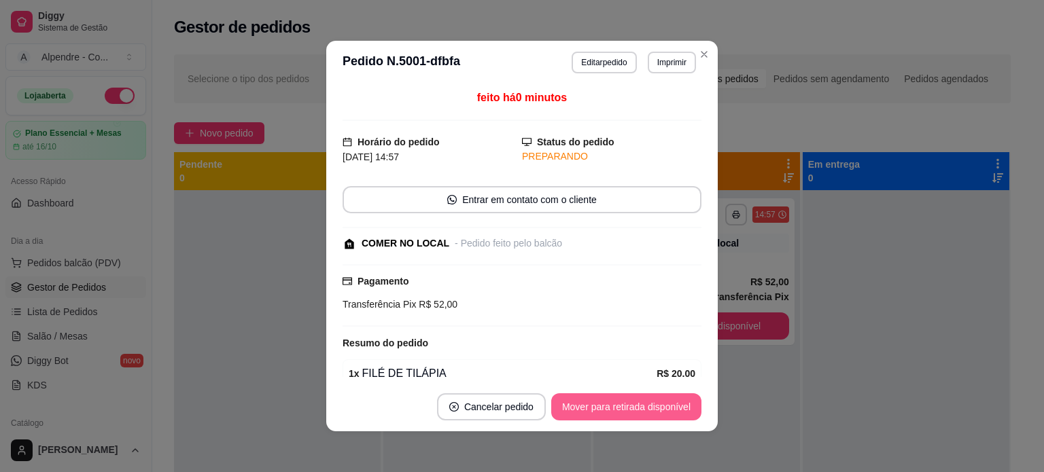
click at [629, 407] on button "Mover para retirada disponível" at bounding box center [626, 406] width 150 height 27
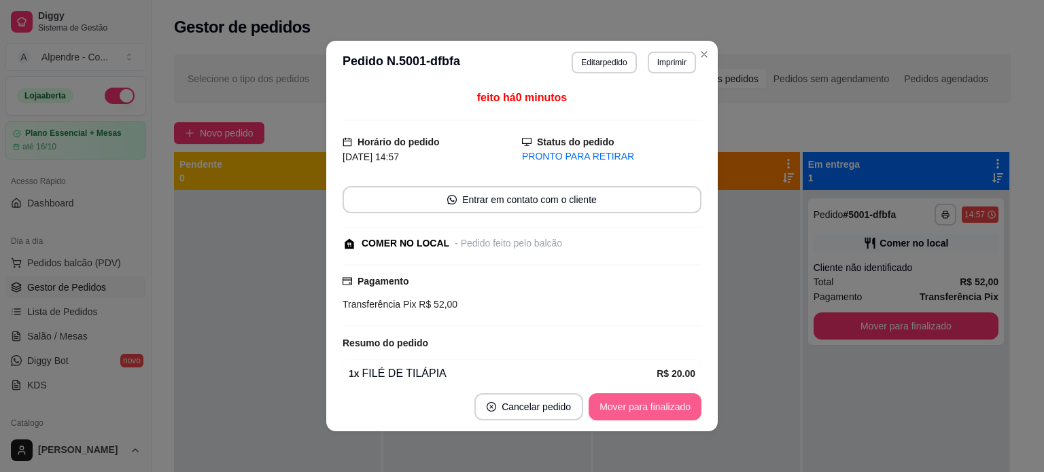
click at [667, 412] on button "Mover para finalizado" at bounding box center [644, 406] width 113 height 27
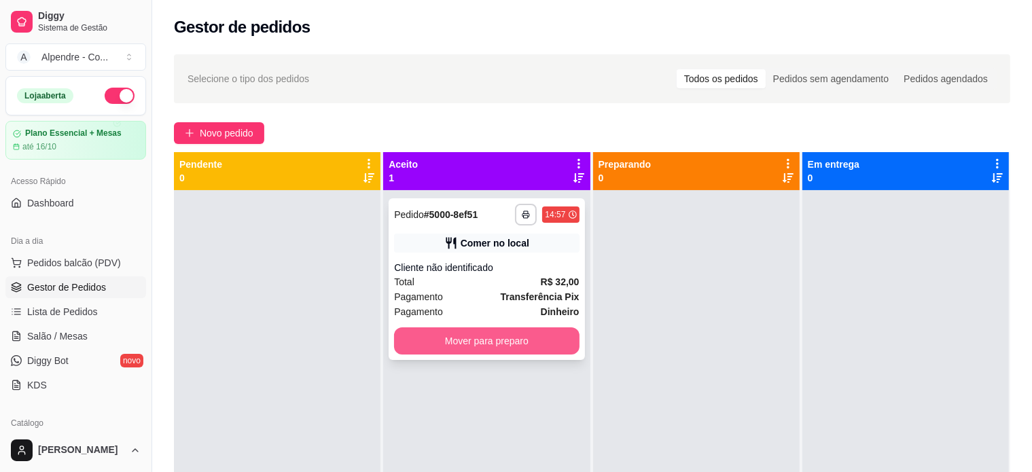
click at [494, 339] on button "Mover para preparo" at bounding box center [486, 341] width 185 height 27
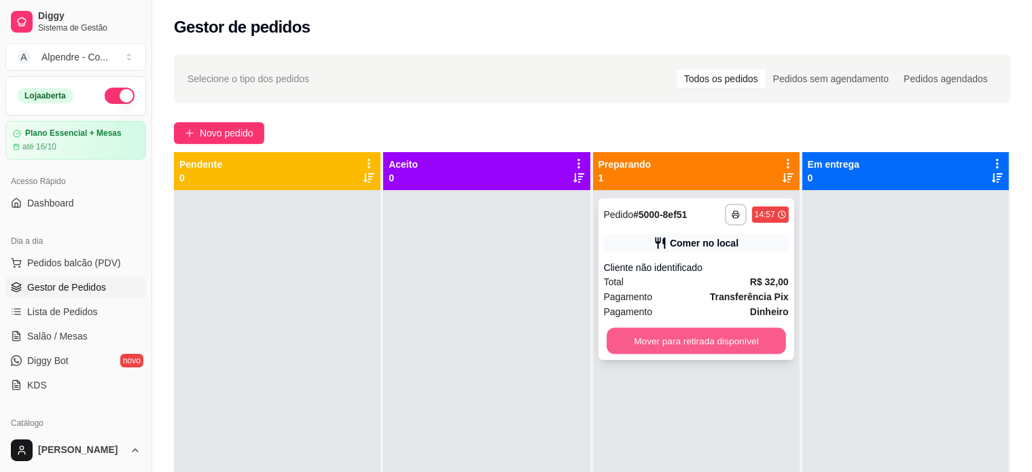
click at [665, 350] on button "Mover para retirada disponível" at bounding box center [696, 341] width 179 height 27
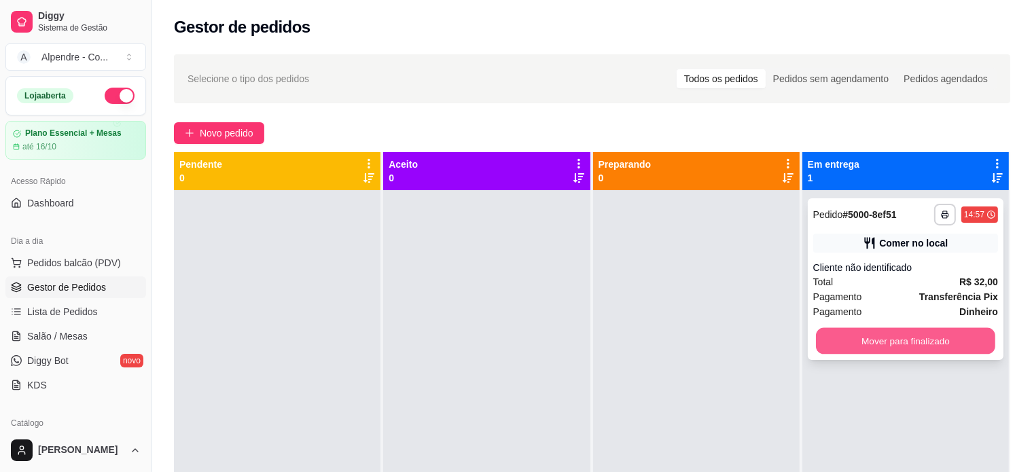
click at [864, 340] on button "Mover para finalizado" at bounding box center [905, 341] width 179 height 27
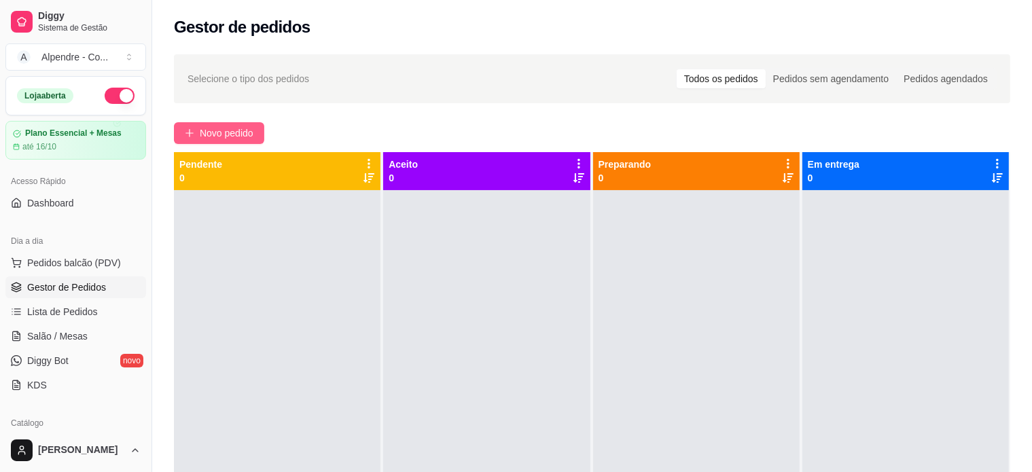
click at [235, 130] on span "Novo pedido" at bounding box center [227, 133] width 54 height 15
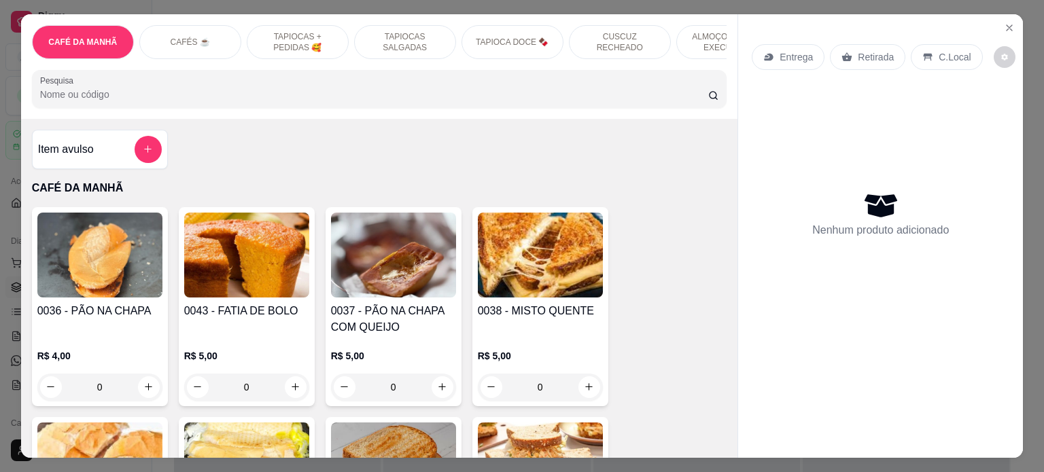
click at [175, 25] on div "CAFÉS ☕️" at bounding box center [190, 42] width 102 height 34
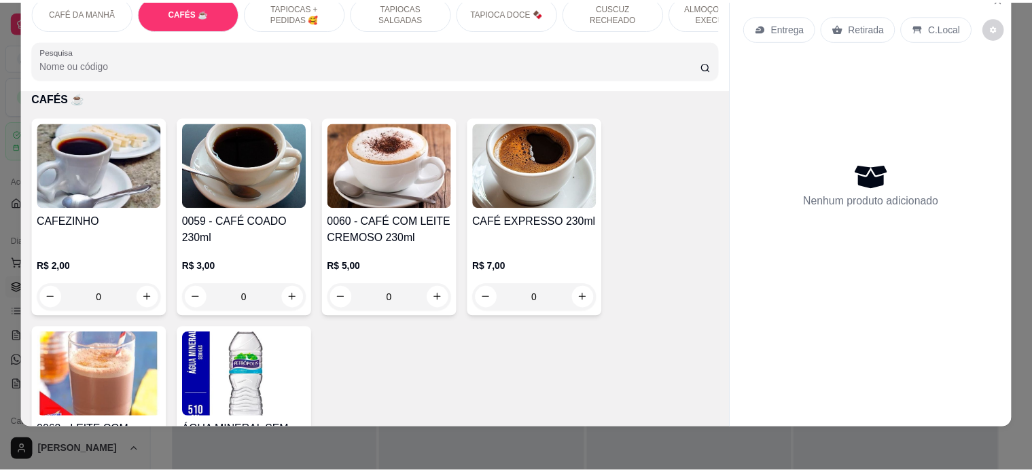
scroll to position [853, 0]
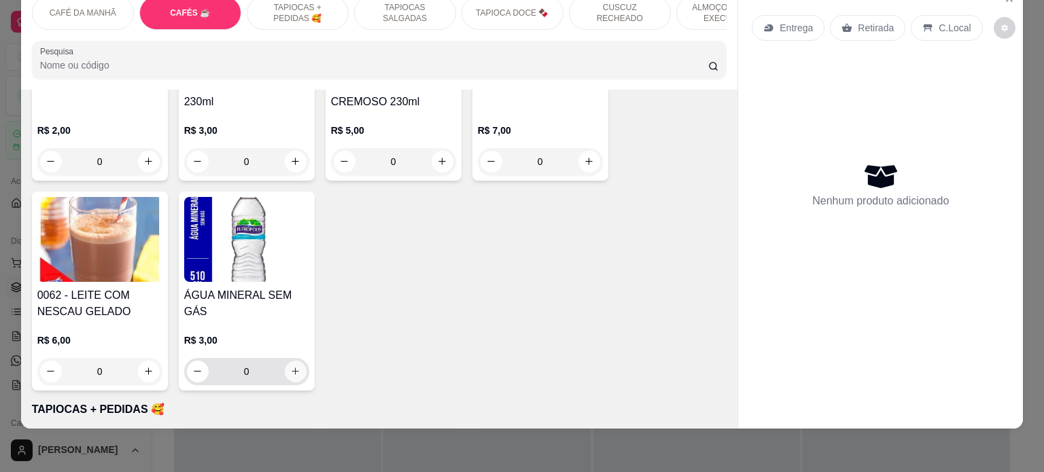
click at [290, 369] on icon "increase-product-quantity" at bounding box center [295, 371] width 10 height 10
type input "1"
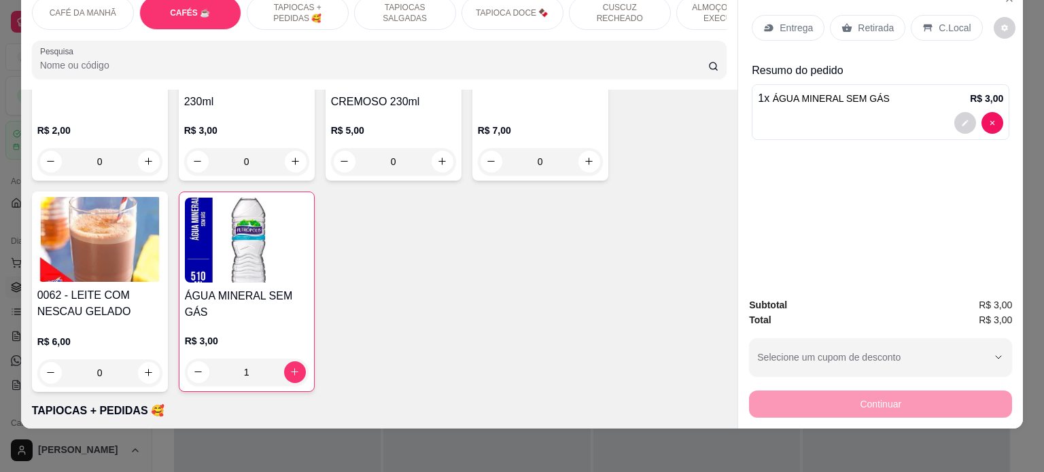
click at [843, 22] on icon at bounding box center [846, 27] width 11 height 11
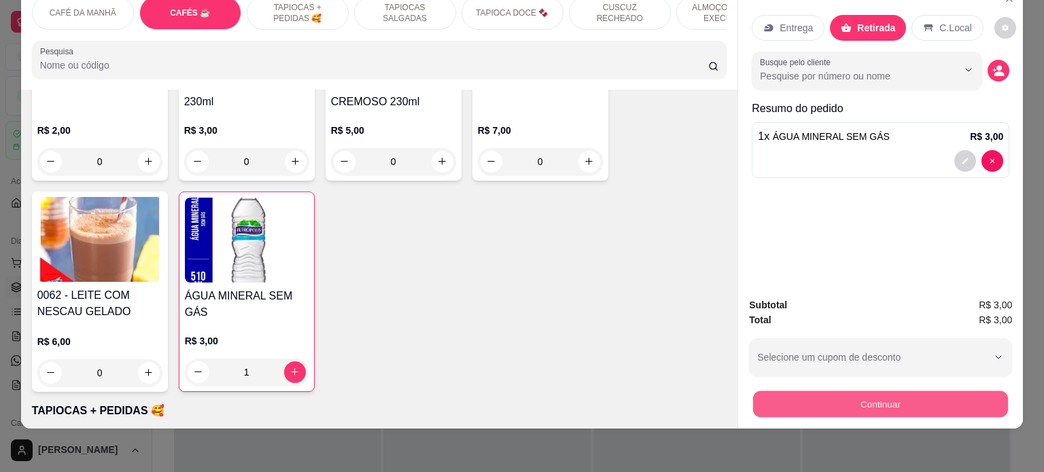
click at [828, 400] on button "Continuar" at bounding box center [880, 404] width 255 height 27
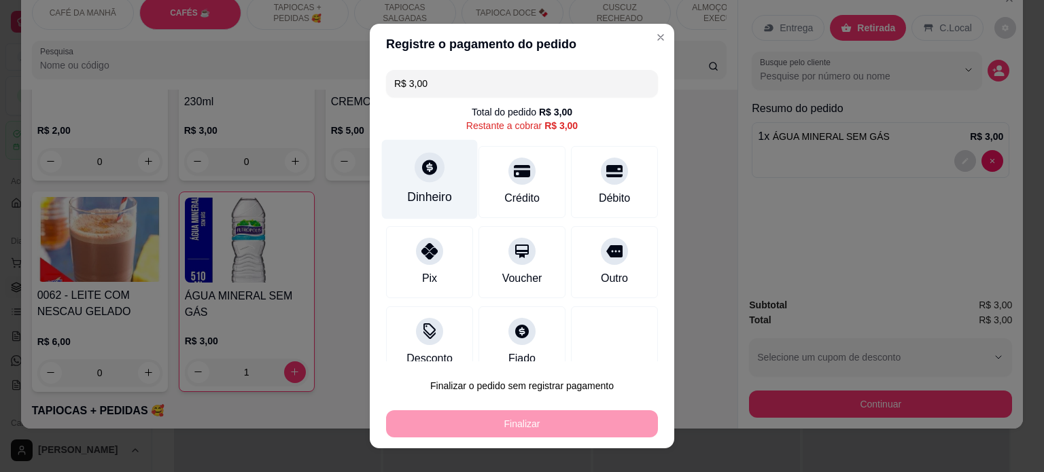
click at [424, 190] on div "Dinheiro" at bounding box center [429, 197] width 45 height 18
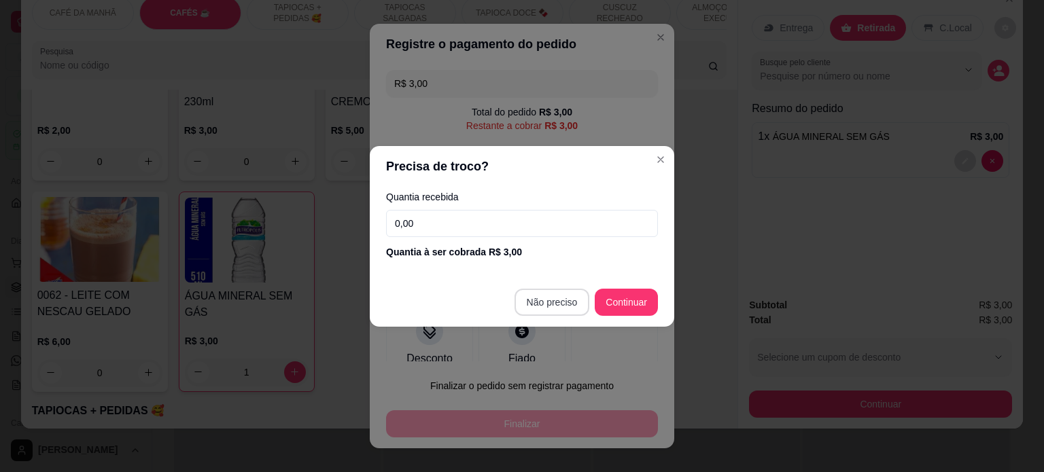
type input "R$ 0,00"
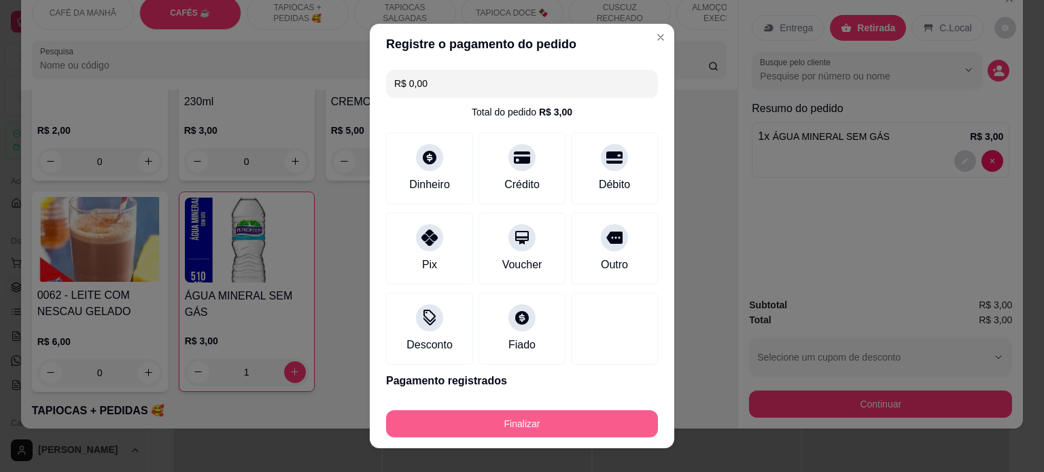
click at [559, 431] on button "Finalizar" at bounding box center [522, 423] width 272 height 27
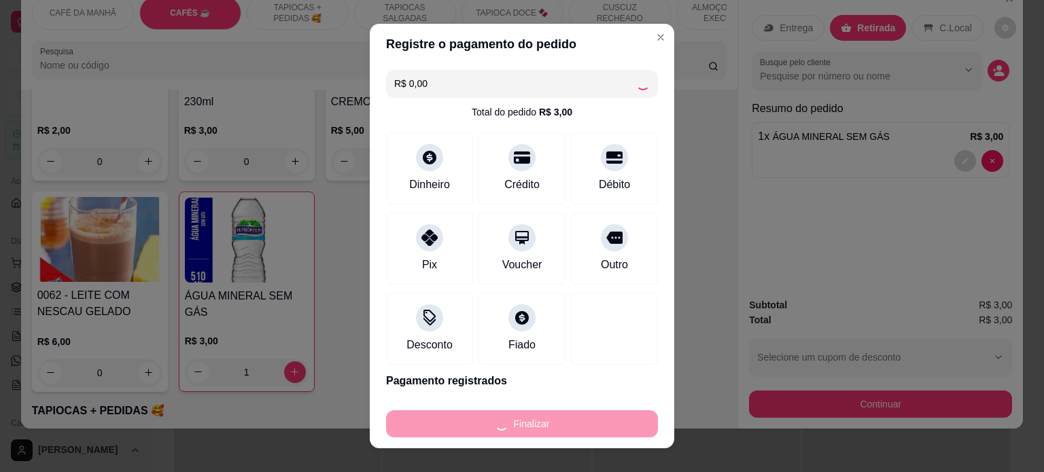
type input "0"
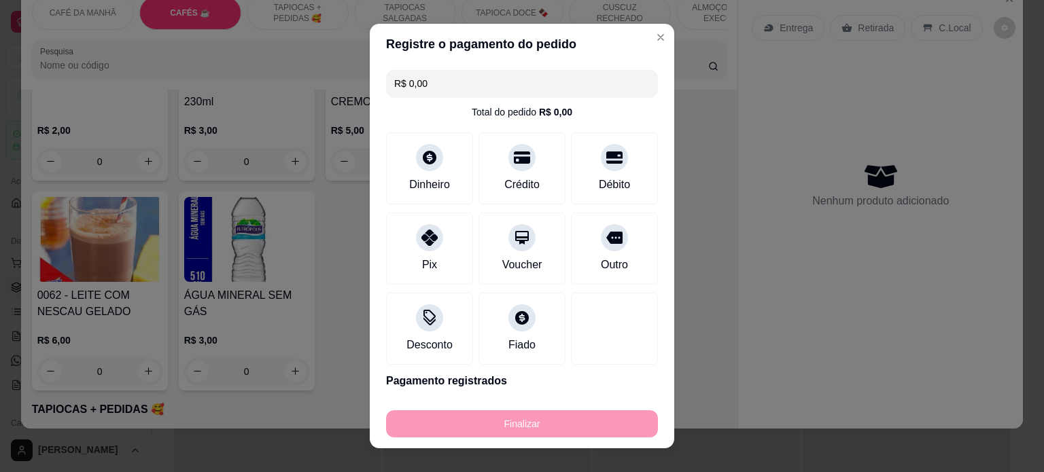
type input "-R$ 3,00"
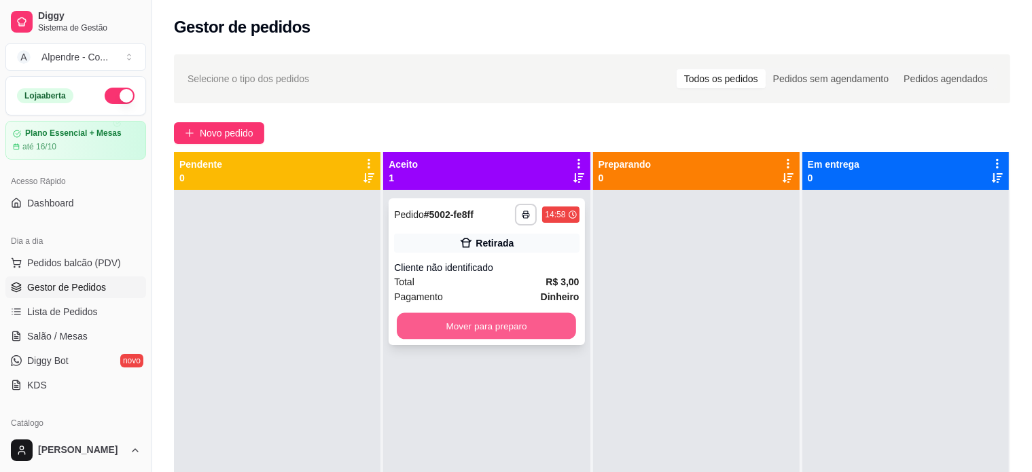
click at [459, 322] on button "Mover para preparo" at bounding box center [486, 326] width 179 height 27
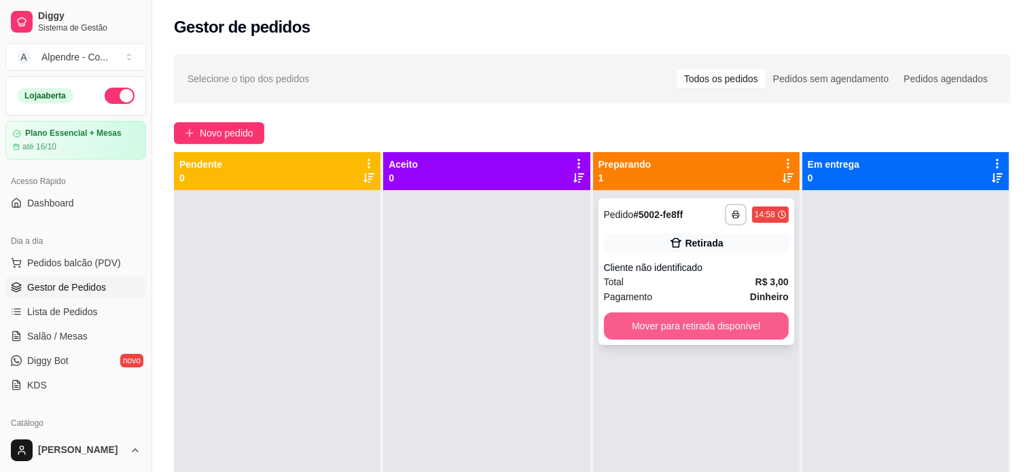
click at [704, 321] on button "Mover para retirada disponível" at bounding box center [696, 326] width 185 height 27
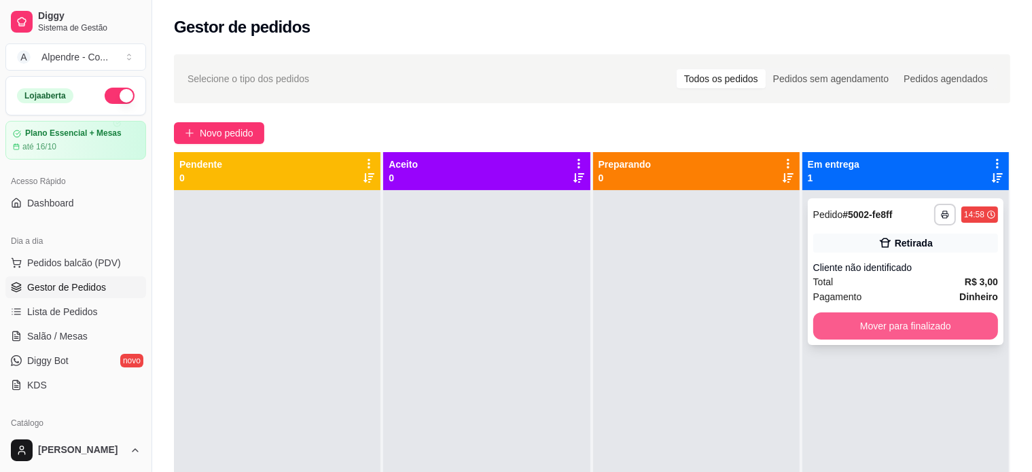
click at [860, 325] on button "Mover para finalizado" at bounding box center [905, 326] width 185 height 27
